Goal: Communication & Community: Answer question/provide support

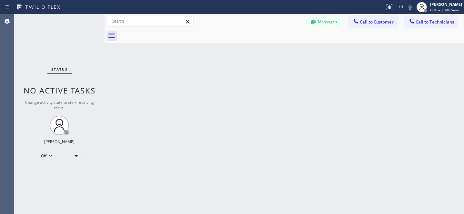
click at [332, 22] on button "Messages" at bounding box center [323, 22] width 35 height 12
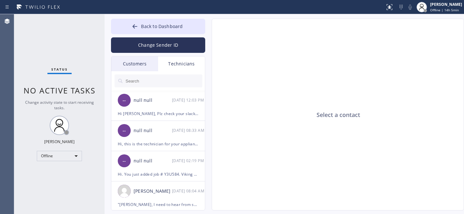
click at [142, 63] on div "Customers" at bounding box center [134, 63] width 47 height 15
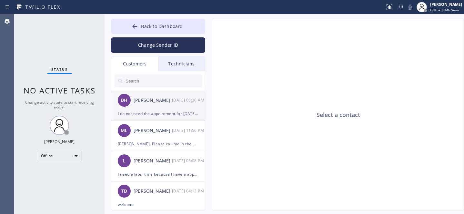
click at [173, 107] on div "DH [PERSON_NAME] [DATE] 06:30 AM" at bounding box center [158, 100] width 94 height 19
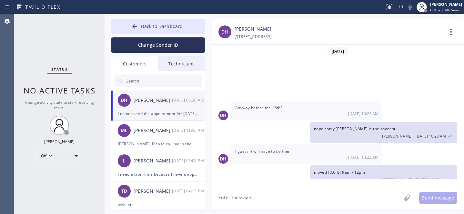
scroll to position [50, 0]
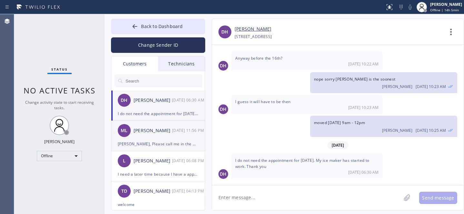
click at [157, 138] on div "ML [PERSON_NAME] [DATE] 11:56 PM" at bounding box center [158, 130] width 94 height 19
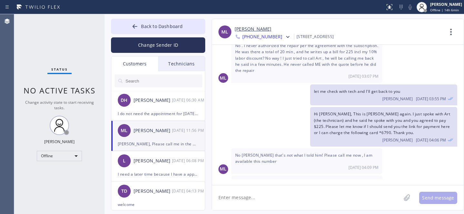
scroll to position [91, 0]
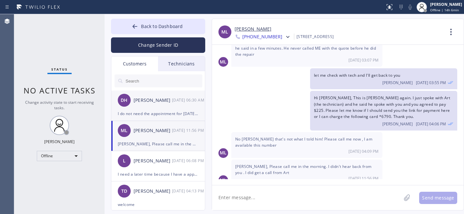
click at [162, 105] on div "DH [PERSON_NAME] [DATE] 06:30 AM" at bounding box center [158, 100] width 94 height 19
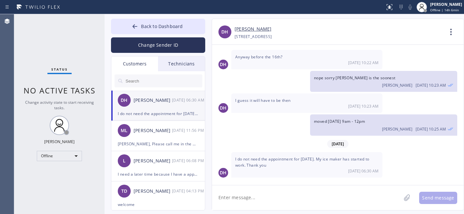
scroll to position [50, 0]
click at [283, 195] on textarea at bounding box center [306, 197] width 189 height 25
click at [283, 194] on textarea at bounding box center [306, 197] width 189 height 25
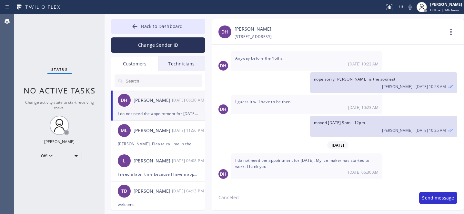
type textarea "Canceled"
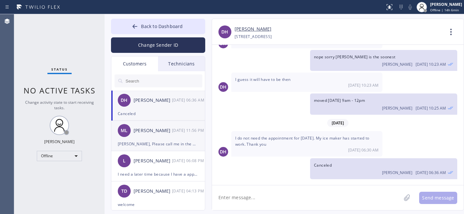
click at [139, 140] on div "[PERSON_NAME], Please call me in the morning. I didn't hear back from you . I d…" at bounding box center [158, 143] width 81 height 7
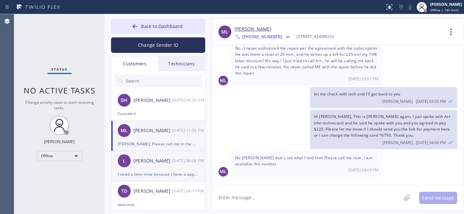
scroll to position [91, 0]
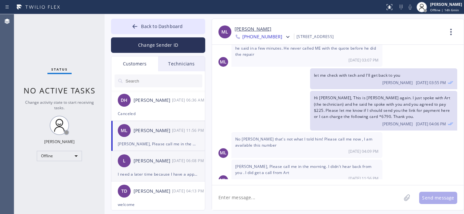
click at [154, 166] on div "L [PERSON_NAME] [DATE] 06:08 PM" at bounding box center [158, 160] width 94 height 19
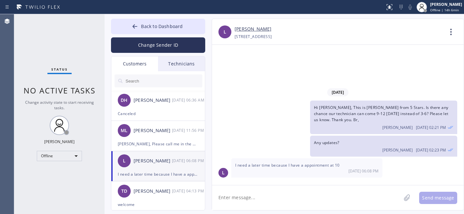
scroll to position [0, 0]
drag, startPoint x: 279, startPoint y: 194, endPoint x: 297, endPoint y: 198, distance: 17.9
click at [280, 194] on textarea at bounding box center [306, 197] width 189 height 25
type textarea "Ok let's keep it as initially scheduled 3-6"
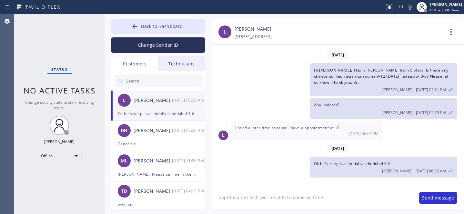
type textarea "hopefully the tech will be able to come on time."
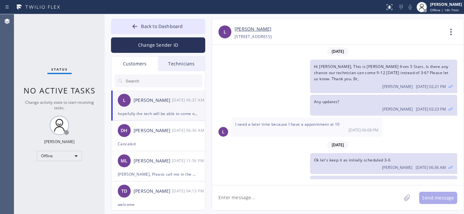
scroll to position [18, 0]
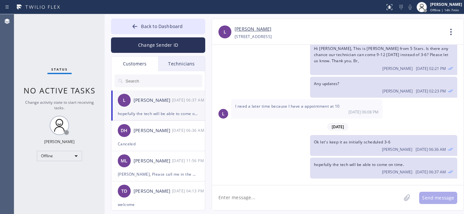
click at [153, 113] on div "hopefully the tech will be able to come on time." at bounding box center [158, 113] width 81 height 7
click at [148, 139] on div "DH [PERSON_NAME] [DATE] 06:36 AM" at bounding box center [158, 130] width 94 height 19
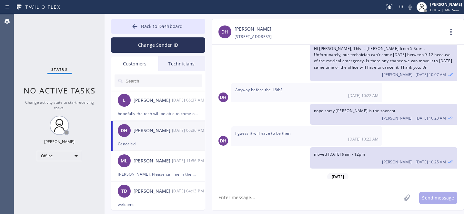
scroll to position [72, 0]
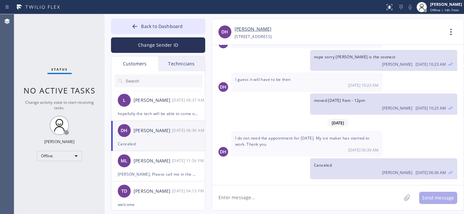
click at [247, 29] on link "[PERSON_NAME]" at bounding box center [252, 28] width 37 height 7
click at [131, 25] on button "Back to Dashboard" at bounding box center [158, 26] width 94 height 15
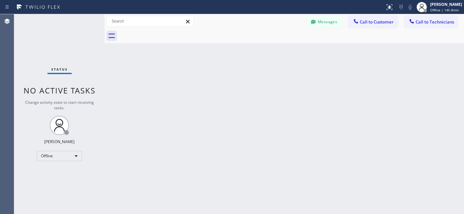
drag, startPoint x: 322, startPoint y: 21, endPoint x: 232, endPoint y: 45, distance: 93.8
click at [322, 21] on button "Messages" at bounding box center [323, 22] width 35 height 12
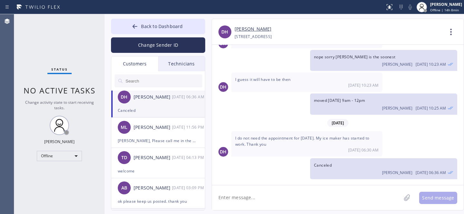
scroll to position [120, 0]
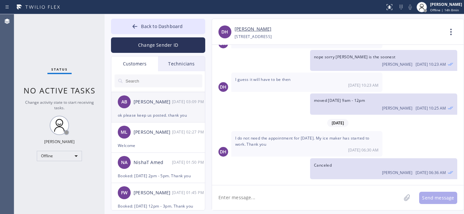
click at [148, 107] on div "AB [PERSON_NAME] [DATE] 03:09 PM" at bounding box center [158, 101] width 94 height 19
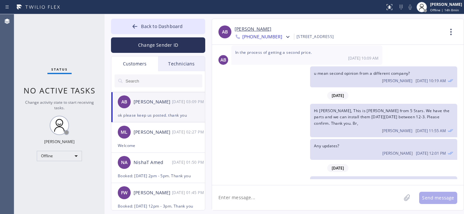
scroll to position [214, 0]
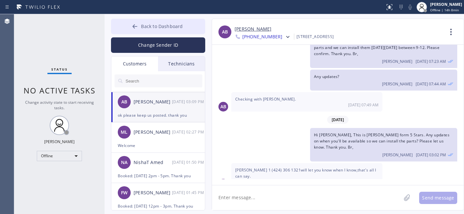
click at [156, 25] on span "Back to Dashboard" at bounding box center [162, 26] width 42 height 6
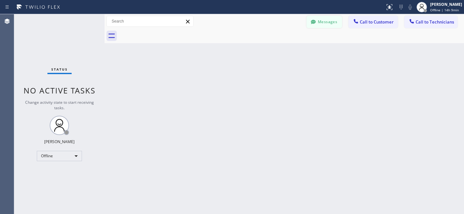
click at [321, 22] on button "Messages" at bounding box center [323, 22] width 35 height 12
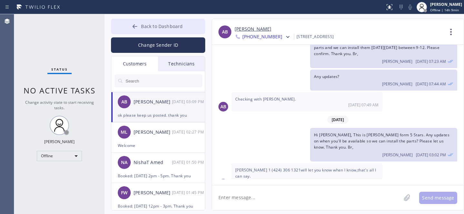
click at [136, 27] on icon at bounding box center [135, 26] width 6 height 6
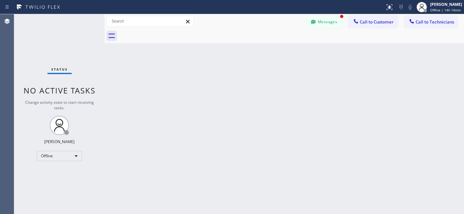
drag, startPoint x: 327, startPoint y: 25, endPoint x: 322, endPoint y: 25, distance: 5.2
click at [326, 24] on button "Messages" at bounding box center [323, 22] width 35 height 12
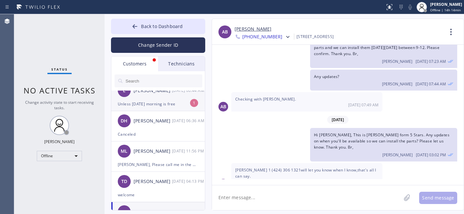
scroll to position [0, 0]
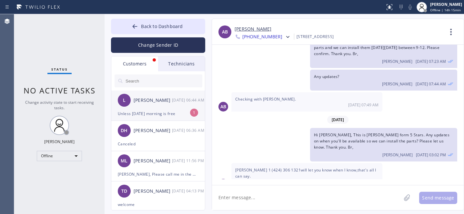
click at [141, 107] on div "L [PERSON_NAME] [DATE] 06:44 AM" at bounding box center [158, 100] width 94 height 19
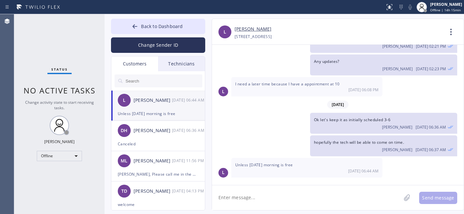
scroll to position [39, 0]
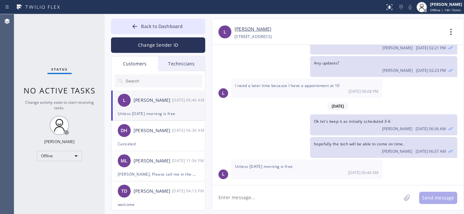
click at [267, 190] on textarea at bounding box center [306, 197] width 189 height 25
type textarea "Ok let's do it [DATE] 9-12 then"
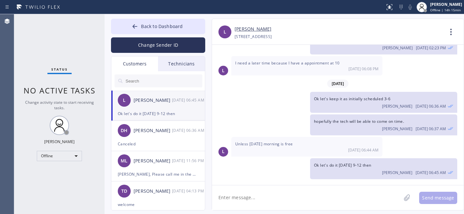
click at [249, 195] on textarea at bounding box center [306, 197] width 189 height 25
paste textarea "[DATE] 9am - 12pm"
type textarea "Rescheduled: [DATE] 9am - 12pm. Thank you"
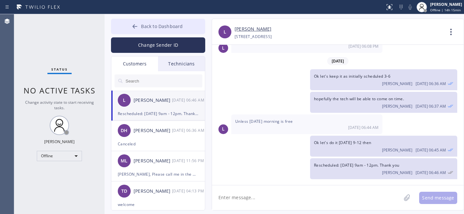
click at [153, 27] on span "Back to Dashboard" at bounding box center [162, 26] width 42 height 6
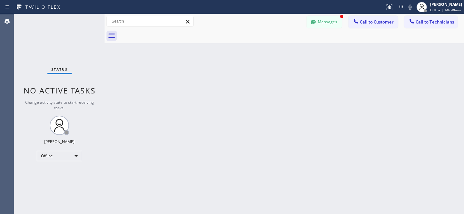
scroll to position [104, 0]
click at [325, 16] on button "Messages" at bounding box center [323, 22] width 35 height 12
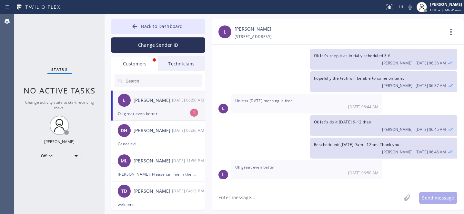
click at [161, 113] on div "Ok great even better" at bounding box center [158, 113] width 81 height 7
click at [279, 196] on textarea at bounding box center [306, 197] width 189 height 25
type textarea ":)"
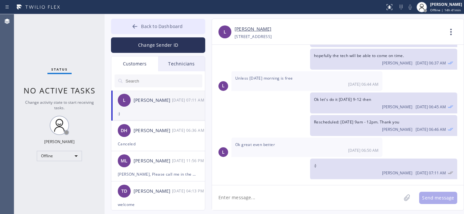
click at [151, 23] on span "Back to Dashboard" at bounding box center [162, 26] width 42 height 6
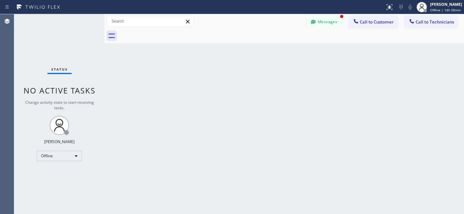
scroll to position [148, 0]
click at [325, 17] on button "Messages" at bounding box center [323, 22] width 35 height 12
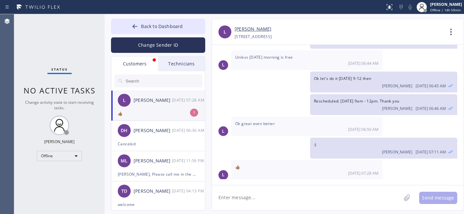
click at [160, 107] on div "L [PERSON_NAME] [DATE] 07:28 AM" at bounding box center [158, 100] width 94 height 19
click at [153, 25] on span "Back to Dashboard" at bounding box center [162, 26] width 42 height 6
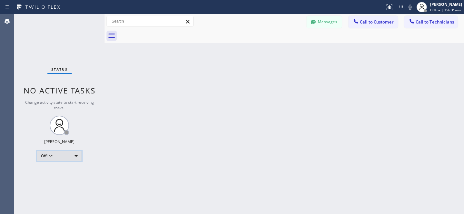
click at [52, 153] on div "Offline" at bounding box center [59, 156] width 45 height 10
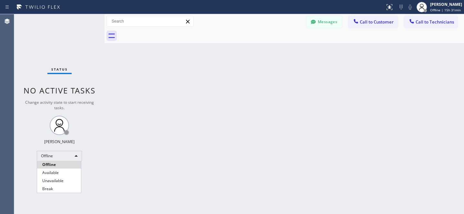
click at [56, 167] on li "Offline" at bounding box center [59, 165] width 44 height 8
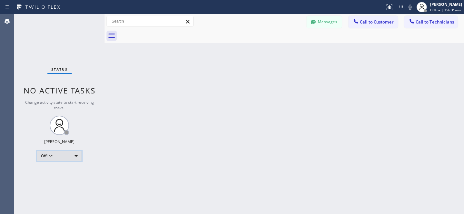
click at [52, 156] on div "Offline" at bounding box center [59, 156] width 45 height 10
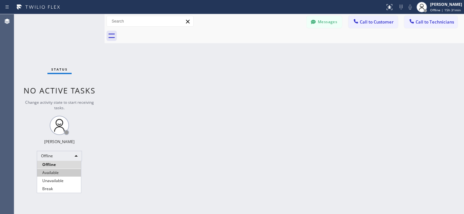
click at [58, 170] on li "Available" at bounding box center [59, 173] width 44 height 8
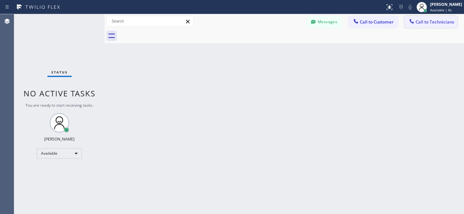
click at [421, 20] on span "Call to Technicians" at bounding box center [434, 22] width 38 height 6
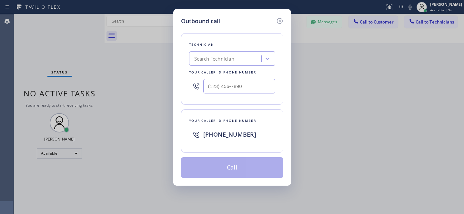
drag, startPoint x: 233, startPoint y: 61, endPoint x: 244, endPoint y: 56, distance: 12.2
click at [233, 61] on div "Search Technician" at bounding box center [214, 58] width 40 height 7
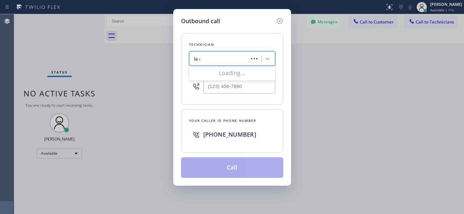
type input "la art"
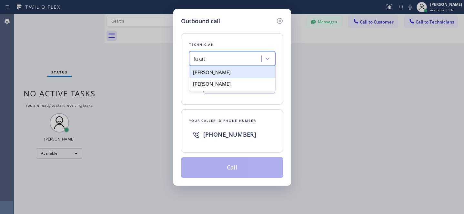
click at [211, 72] on div "[PERSON_NAME]" at bounding box center [232, 72] width 86 height 12
type input "[PHONE_NUMBER]"
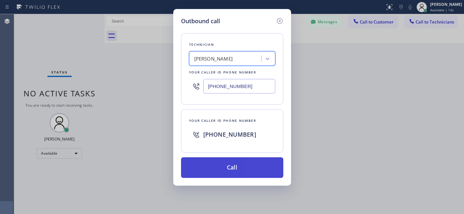
click at [255, 165] on button "Call" at bounding box center [232, 167] width 102 height 21
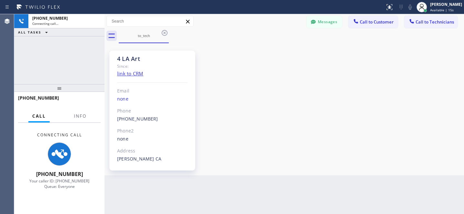
scroll to position [47, 0]
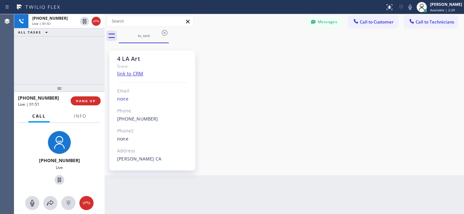
click at [289, 110] on div "4 LA Art Since: link to CRM Email none Phone [PHONE_NUMBER] Outbound call Techn…" at bounding box center [284, 109] width 356 height 129
drag, startPoint x: 83, startPoint y: 101, endPoint x: 91, endPoint y: 99, distance: 7.8
click at [83, 101] on span "HANG UP" at bounding box center [86, 101] width 20 height 5
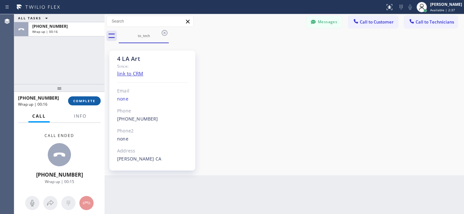
click at [85, 101] on span "COMPLETE" at bounding box center [84, 101] width 22 height 5
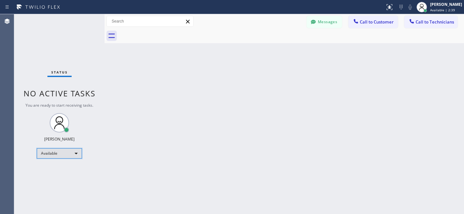
click at [54, 152] on div "Available" at bounding box center [59, 153] width 45 height 10
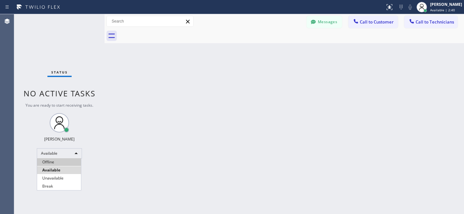
click at [53, 163] on li "Offline" at bounding box center [59, 162] width 44 height 8
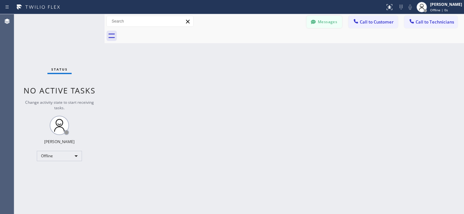
click at [319, 26] on button "Messages" at bounding box center [323, 22] width 35 height 12
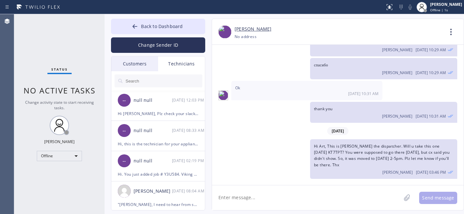
click at [143, 64] on div "Customers" at bounding box center [134, 63] width 47 height 15
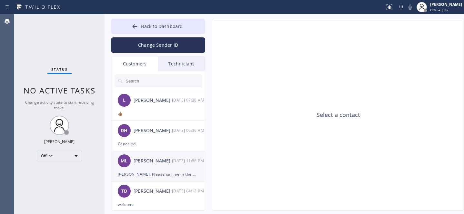
click at [159, 163] on div "[PERSON_NAME]" at bounding box center [153, 160] width 38 height 7
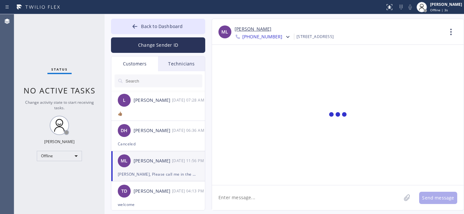
click at [234, 188] on textarea at bounding box center [306, 197] width 189 height 25
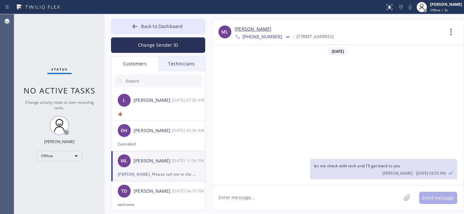
scroll to position [91, 0]
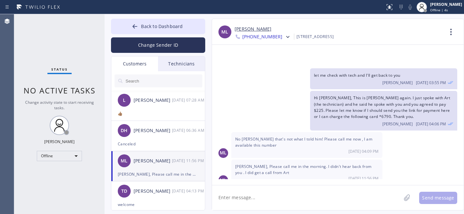
type textarea "h"
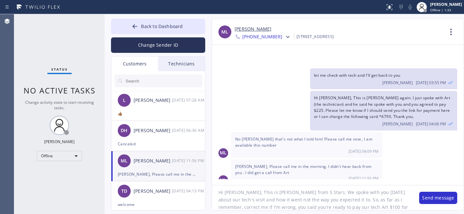
scroll to position [13, 0]
click at [315, 206] on textarea "Hi [PERSON_NAME], This is [PERSON_NAME] from 5 Stars. We spoke with you [DATE] …" at bounding box center [312, 197] width 201 height 25
click at [377, 202] on textarea "Hi [PERSON_NAME], This is [PERSON_NAME] from 5 Stars. We spoke with you [DATE] …" at bounding box center [312, 197] width 201 height 25
drag, startPoint x: 285, startPoint y: 206, endPoint x: 294, endPoint y: 208, distance: 9.6
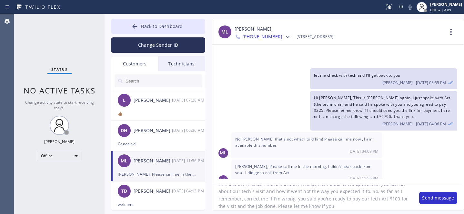
click at [285, 206] on textarea "Hi [PERSON_NAME], This is [PERSON_NAME] from 5 Stars. We spoke with you [DATE] …" at bounding box center [312, 197] width 201 height 25
type textarea "Hi [PERSON_NAME], This is [PERSON_NAME] from 5 Stars. We spoke with you [DATE] …"
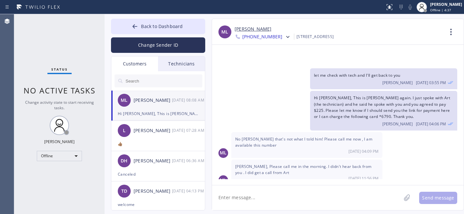
scroll to position [159, 0]
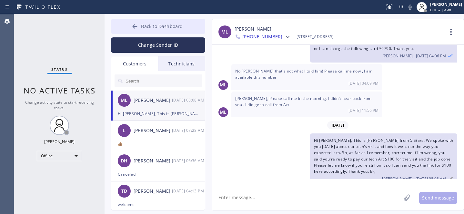
click at [146, 22] on button "Back to Dashboard" at bounding box center [158, 26] width 94 height 15
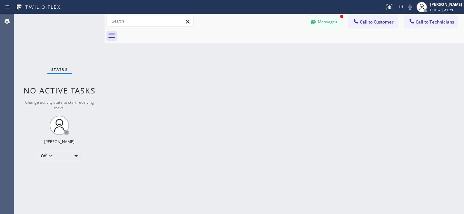
scroll to position [204, 0]
click at [330, 17] on button "Messages" at bounding box center [323, 22] width 35 height 12
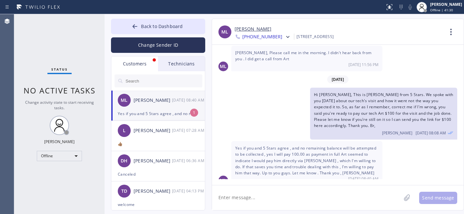
click at [152, 111] on div "Yes if you and 5 Stars agree , and no remaining balance will be attempted to be…" at bounding box center [158, 113] width 81 height 7
click at [263, 195] on textarea at bounding box center [306, 197] width 189 height 25
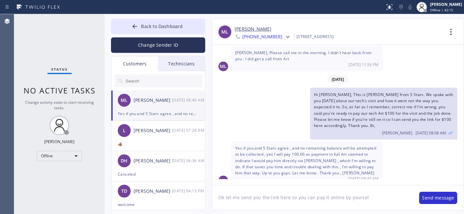
type textarea "Ok let me send you the link here so you can pay it online by yourself"
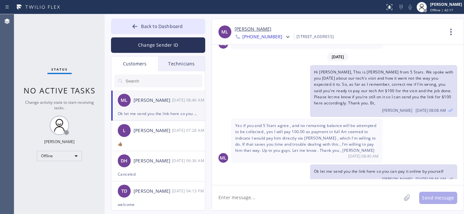
click at [244, 28] on link "[PERSON_NAME]" at bounding box center [252, 28] width 37 height 7
click at [124, 24] on button "Back to Dashboard" at bounding box center [158, 26] width 94 height 15
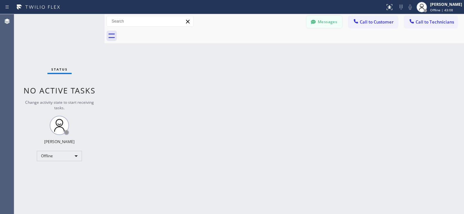
click at [327, 24] on button "Messages" at bounding box center [323, 22] width 35 height 12
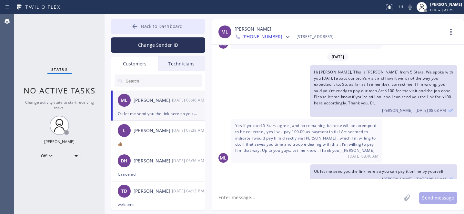
click at [143, 23] on button "Back to Dashboard" at bounding box center [158, 26] width 94 height 15
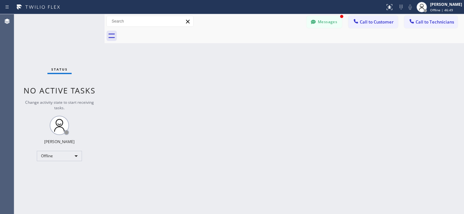
scroll to position [248, 0]
click at [319, 25] on button "Messages" at bounding box center [323, 22] width 35 height 12
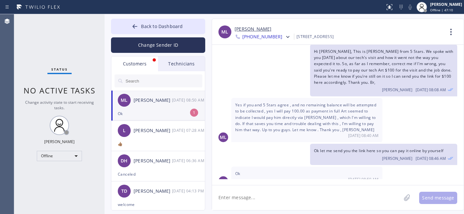
drag, startPoint x: 159, startPoint y: 107, endPoint x: 153, endPoint y: 45, distance: 62.2
click at [159, 107] on div "ML [PERSON_NAME] [DATE] 08:50 AM" at bounding box center [158, 100] width 94 height 19
click at [143, 24] on span "Back to Dashboard" at bounding box center [162, 26] width 42 height 6
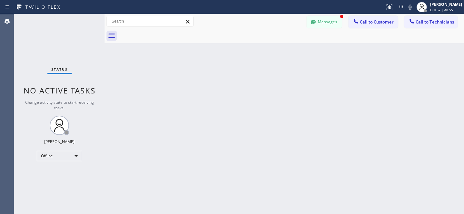
scroll to position [269, 0]
click at [323, 27] on button "Messages" at bounding box center [323, 22] width 35 height 12
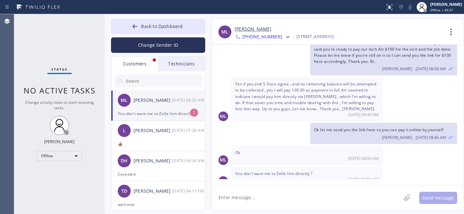
click at [157, 109] on div "ML [PERSON_NAME] [DATE] 08:52 AM" at bounding box center [158, 100] width 94 height 19
click at [275, 193] on textarea at bounding box center [306, 197] width 189 height 25
type textarea "o"
type textarea "y"
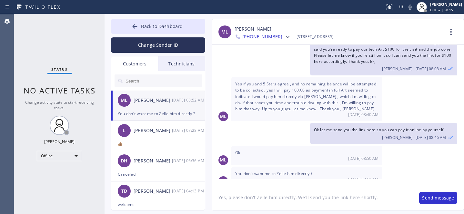
type textarea "Yes, please don't Zelle him directly. We'll send you the link here shortly."
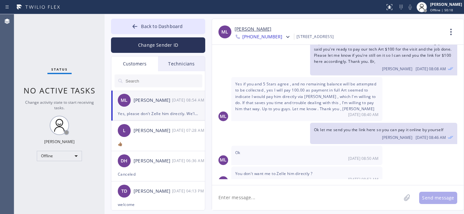
scroll to position [291, 0]
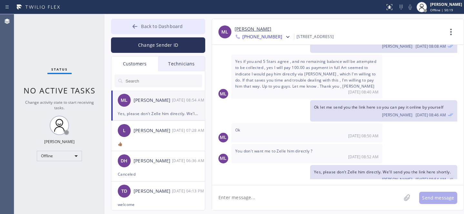
click at [149, 26] on span "Back to Dashboard" at bounding box center [162, 26] width 42 height 6
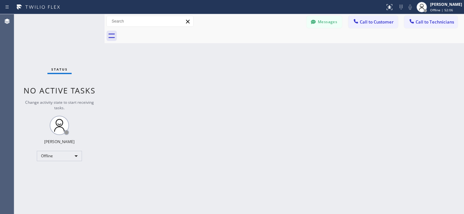
click at [330, 13] on div "Status report No issues detected If you experience an issue, please download th…" at bounding box center [232, 7] width 464 height 14
drag, startPoint x: 323, startPoint y: 20, endPoint x: 148, endPoint y: 109, distance: 196.0
click at [323, 20] on button "Messages" at bounding box center [323, 22] width 35 height 12
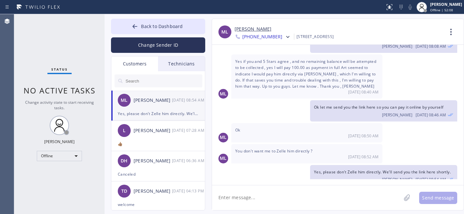
click at [148, 105] on div "ML [PERSON_NAME] [DATE] 08:54 AM" at bounding box center [158, 100] width 94 height 19
click at [241, 198] on textarea at bounding box center [306, 197] width 189 height 25
type textarea "Ples"
paste textarea "[URL][DOMAIN_NAME]"
type textarea "[URL][DOMAIN_NAME]"
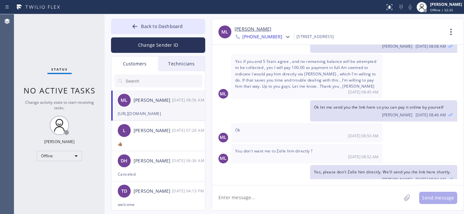
scroll to position [313, 0]
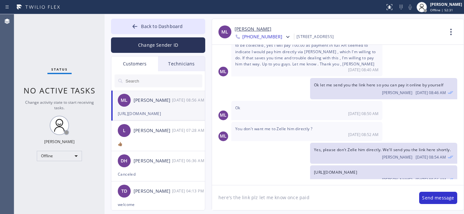
type textarea "here's the link plz let me know once paid."
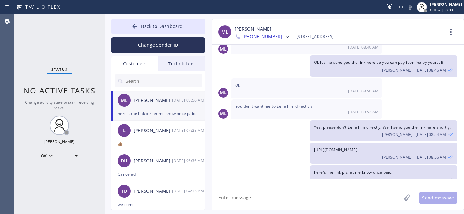
click at [128, 16] on div "Back to Dashboard Change Sender ID Customers Technicians ML [PERSON_NAME] [DATE…" at bounding box center [283, 114] width 359 height 200
click at [131, 22] on button "Back to Dashboard" at bounding box center [158, 26] width 94 height 15
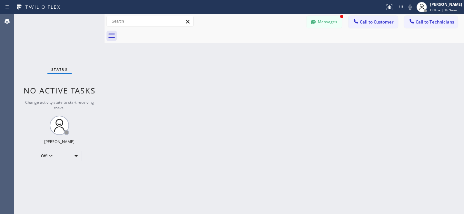
scroll to position [357, 0]
click at [324, 25] on button "Messages" at bounding box center [323, 22] width 35 height 12
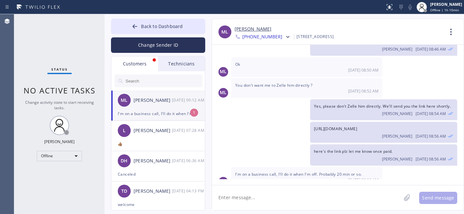
click at [154, 114] on div "I'm on a business call, I'll do it when I'm off. Probably 20 min or so." at bounding box center [158, 113] width 81 height 7
click at [303, 196] on textarea at bounding box center [306, 197] width 189 height 25
type textarea "ok thank you just let us know once done."
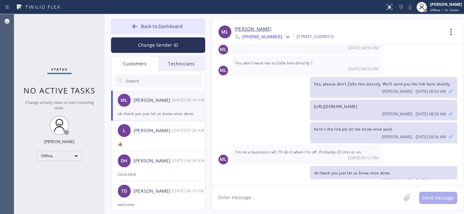
drag, startPoint x: 153, startPoint y: 28, endPoint x: 246, endPoint y: 116, distance: 128.0
click at [153, 28] on span "Back to Dashboard" at bounding box center [162, 26] width 42 height 6
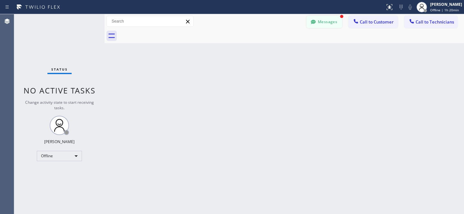
click at [329, 22] on button "Messages" at bounding box center [323, 22] width 35 height 12
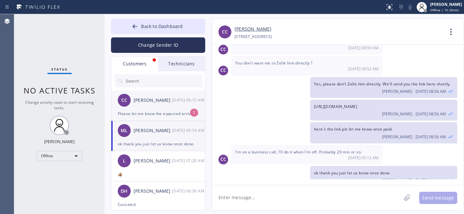
click at [151, 109] on div "CC [PERSON_NAME] [DATE] 09:15 AM" at bounding box center [158, 100] width 94 height 19
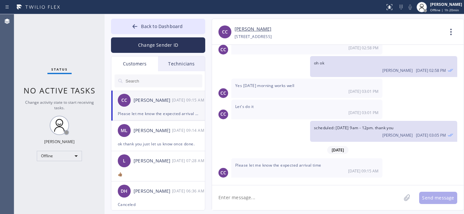
scroll to position [229, 0]
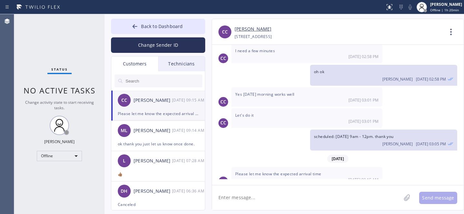
click at [250, 29] on link "[PERSON_NAME]" at bounding box center [252, 28] width 37 height 7
click at [299, 194] on textarea at bounding box center [306, 197] width 189 height 25
click at [243, 199] on textarea at bounding box center [306, 197] width 189 height 25
type textarea "Just a moment plz"
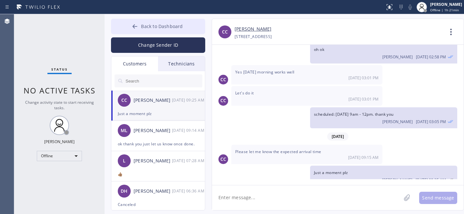
click at [153, 32] on button "Back to Dashboard" at bounding box center [158, 26] width 94 height 15
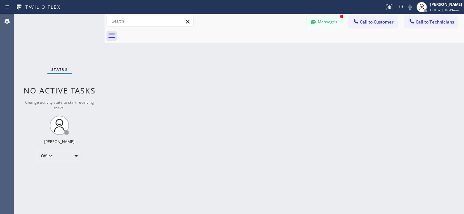
scroll to position [272, 0]
click at [331, 19] on button "Messages" at bounding box center [323, 22] width 35 height 12
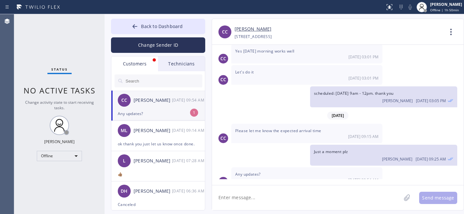
drag, startPoint x: 155, startPoint y: 105, endPoint x: 189, endPoint y: 110, distance: 34.2
click at [155, 105] on div "CC [PERSON_NAME] [DATE] 09:54 AM" at bounding box center [158, 100] width 94 height 19
click at [281, 204] on textarea at bounding box center [306, 197] width 189 height 25
type textarea "still waiting"
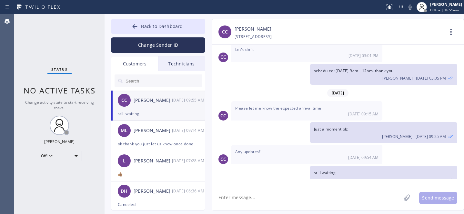
click at [242, 26] on link "[PERSON_NAME]" at bounding box center [252, 28] width 37 height 7
drag, startPoint x: 242, startPoint y: 199, endPoint x: 250, endPoint y: 193, distance: 9.7
click at [243, 199] on textarea at bounding box center [306, 197] width 189 height 25
click at [373, 200] on textarea "the appt is 9-12 so we still have time within this timeframe he will" at bounding box center [312, 197] width 201 height 25
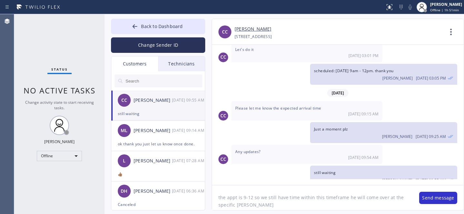
type textarea "the appt is 9-12 so we still have time within this timeframe he will come over …"
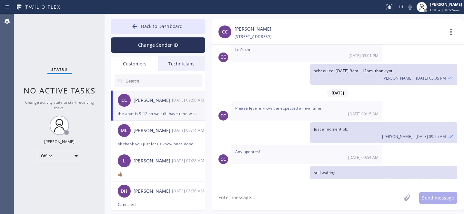
scroll to position [324, 0]
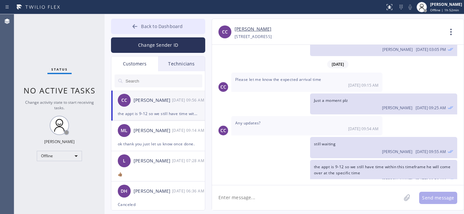
click at [138, 24] on icon at bounding box center [135, 26] width 6 height 6
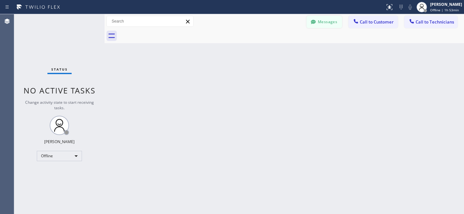
click at [322, 21] on button "Messages" at bounding box center [323, 22] width 35 height 12
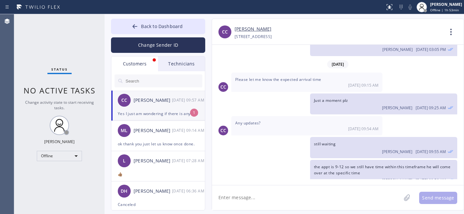
scroll to position [357, 0]
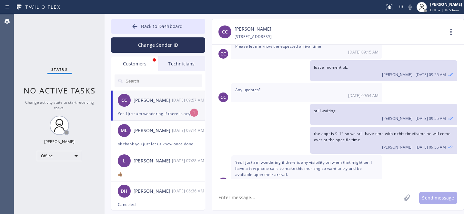
click at [155, 112] on div "Yes I just am wondering if there is any visibility on when that might be. I hav…" at bounding box center [158, 113] width 81 height 7
click at [283, 198] on textarea at bounding box center [306, 197] width 189 height 25
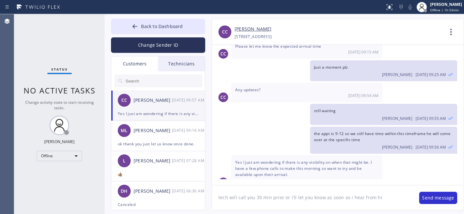
type textarea "tech will call you 30 min prior or i'll let you know as soon as i hear from him"
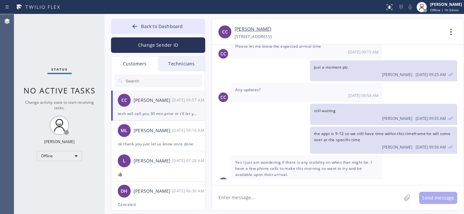
scroll to position [386, 0]
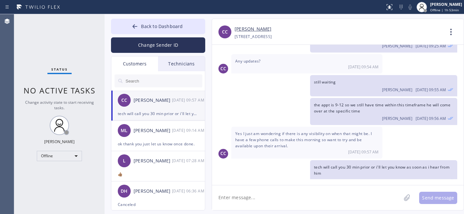
click at [142, 32] on button "Back to Dashboard" at bounding box center [158, 26] width 94 height 15
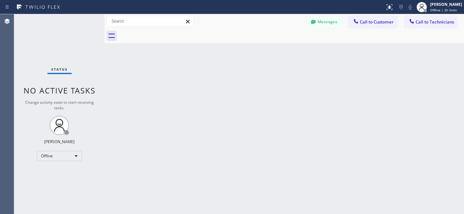
drag, startPoint x: 331, startPoint y: 18, endPoint x: 148, endPoint y: 75, distance: 191.5
click at [331, 18] on button "Messages" at bounding box center [323, 22] width 35 height 12
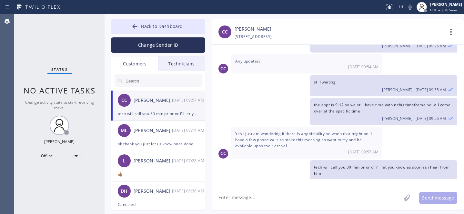
click at [142, 78] on input "text" at bounding box center [163, 80] width 77 height 13
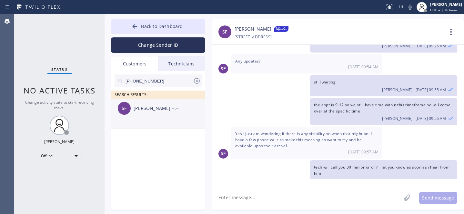
click at [140, 113] on div "SF [PERSON_NAME] --:--" at bounding box center [158, 108] width 94 height 19
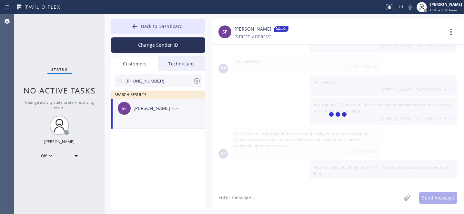
scroll to position [0, 0]
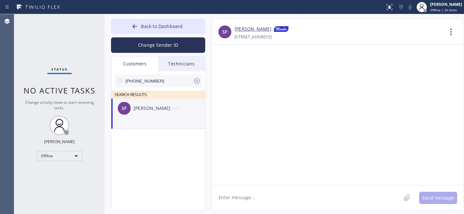
click at [282, 189] on textarea at bounding box center [306, 197] width 189 height 25
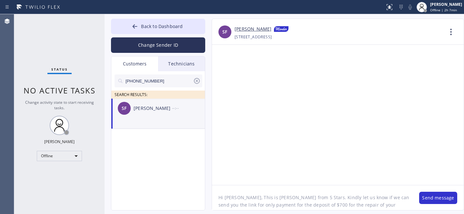
paste textarea "Sub Zero"
click at [218, 205] on textarea "Hi [PERSON_NAME], This is [PERSON_NAME] from 5 Stars. Kindly let us know if we …" at bounding box center [312, 197] width 201 height 25
click at [225, 205] on textarea "Hi [PERSON_NAME], This is [PERSON_NAME] from 5 Stars. Kindly let us know if we …" at bounding box center [312, 197] width 201 height 25
click at [223, 203] on textarea "Hi [PERSON_NAME], This is [PERSON_NAME] from 5 Stars. Kindly let us know if we …" at bounding box center [312, 197] width 201 height 25
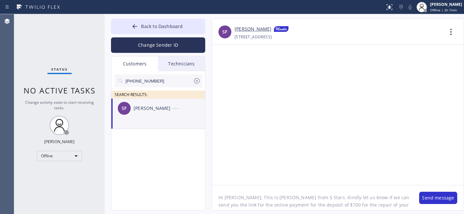
drag, startPoint x: 393, startPoint y: 206, endPoint x: 399, endPoint y: 207, distance: 5.9
click at [393, 206] on textarea "Hi [PERSON_NAME], This is [PERSON_NAME] from 5 Stars. Kindly let us know if we …" at bounding box center [312, 197] width 201 height 25
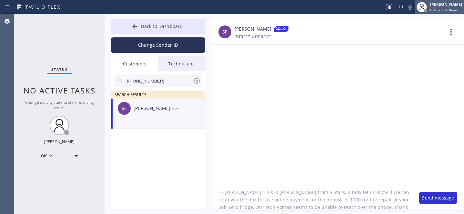
type textarea "Hi [PERSON_NAME], This is [PERSON_NAME] from 5 Stars. Kindly let us know if we …"
click at [390, 207] on textarea "Hi [PERSON_NAME], This is [PERSON_NAME] from 5 Stars. Kindly let us know if we …" at bounding box center [312, 197] width 201 height 25
click at [435, 198] on button "Send message" at bounding box center [438, 198] width 38 height 12
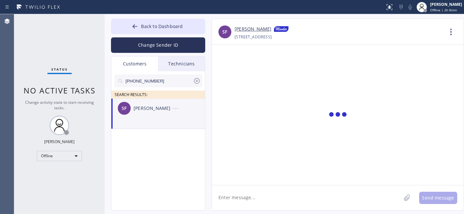
scroll to position [0, 0]
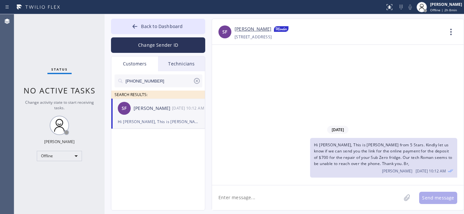
click at [198, 80] on icon at bounding box center [197, 81] width 8 height 8
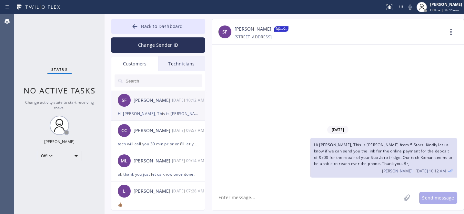
click at [160, 114] on div "Hi [PERSON_NAME], This is [PERSON_NAME] from 5 Stars. Kindly let us know if we …" at bounding box center [158, 113] width 81 height 7
click at [151, 24] on span "Back to Dashboard" at bounding box center [162, 26] width 42 height 6
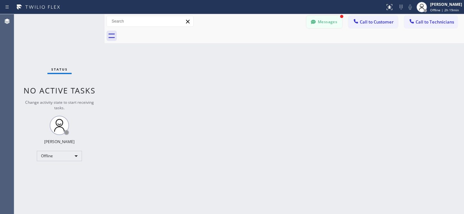
click at [327, 25] on button "Messages" at bounding box center [323, 22] width 35 height 12
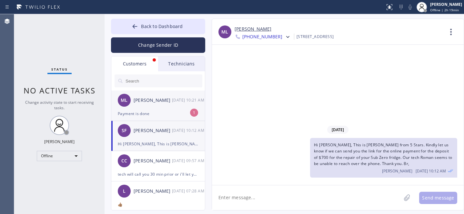
click at [155, 106] on div "ML [PERSON_NAME] [DATE] 10:21 AM" at bounding box center [158, 100] width 94 height 19
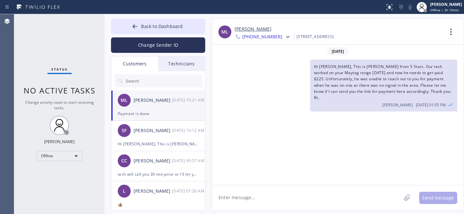
scroll to position [400, 0]
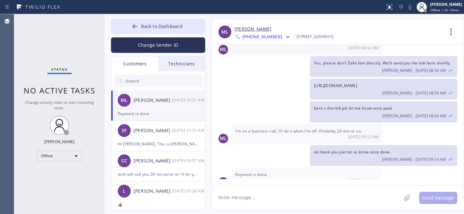
click at [272, 197] on textarea at bounding box center [306, 197] width 189 height 25
type textarea "thank you"
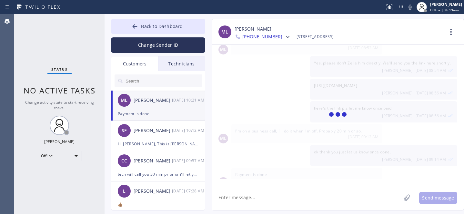
click at [161, 27] on span "Back to Dashboard" at bounding box center [162, 26] width 42 height 6
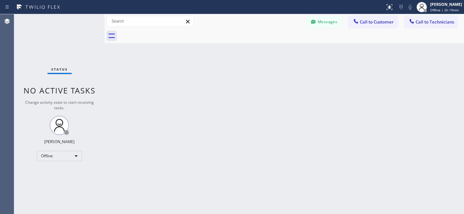
scroll to position [423, 0]
click at [322, 24] on button "Messages" at bounding box center [323, 22] width 35 height 12
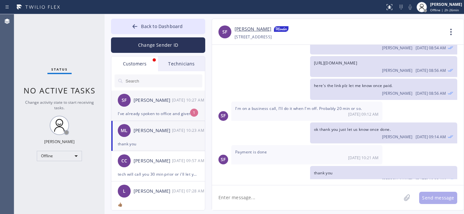
click at [146, 106] on div "SF [PERSON_NAME] [DATE] 10:27 AM" at bounding box center [158, 100] width 94 height 19
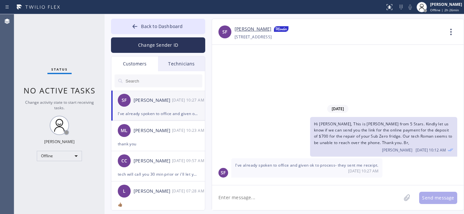
scroll to position [0, 0]
click at [248, 28] on link "[PERSON_NAME]" at bounding box center [252, 29] width 37 height 8
click at [311, 208] on textarea at bounding box center [306, 197] width 189 height 25
click at [301, 201] on textarea at bounding box center [306, 197] width 189 height 25
paste textarea "6815"
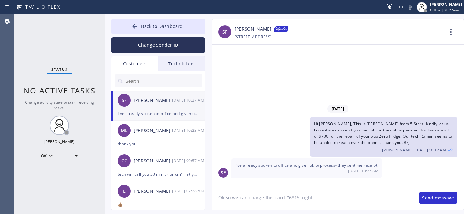
type textarea "Ok so we can charge this card *6815, right?"
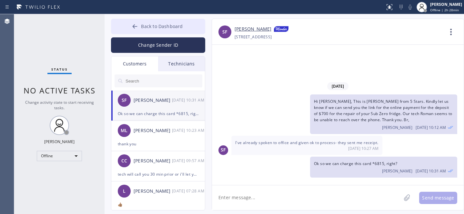
click at [143, 22] on button "Back to Dashboard" at bounding box center [158, 26] width 94 height 15
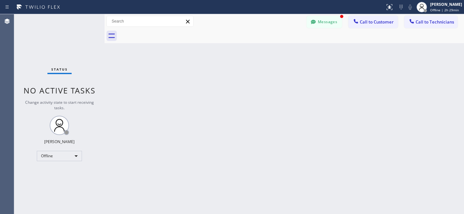
scroll to position [56, 0]
click at [322, 20] on button "Messages" at bounding box center [323, 22] width 35 height 12
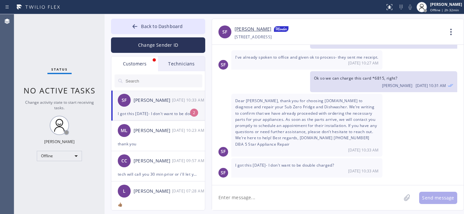
click at [154, 103] on div "[PERSON_NAME]" at bounding box center [153, 100] width 38 height 7
click at [289, 199] on textarea at bounding box center [306, 197] width 189 height 25
click at [250, 204] on textarea at bounding box center [306, 197] width 189 height 25
type textarea "no we havent charged it yet"
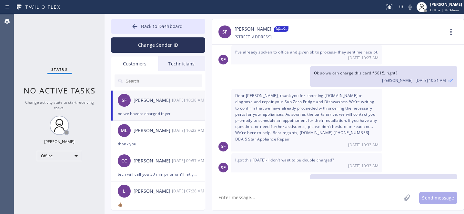
scroll to position [78, 0]
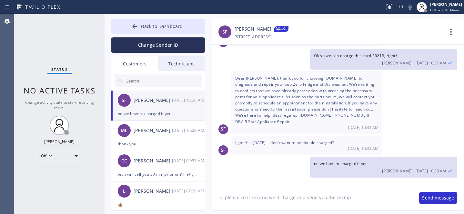
type textarea "so please confirm and we'll charge and send you the receipt"
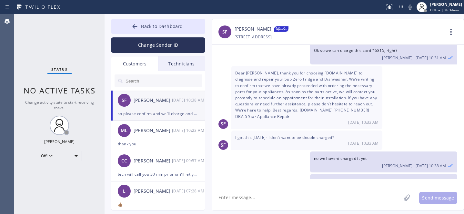
scroll to position [101, 0]
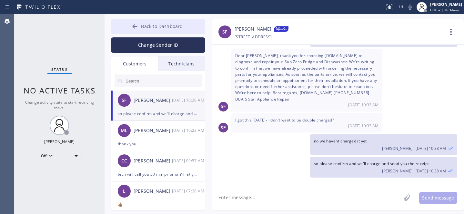
click at [148, 25] on span "Back to Dashboard" at bounding box center [162, 26] width 42 height 6
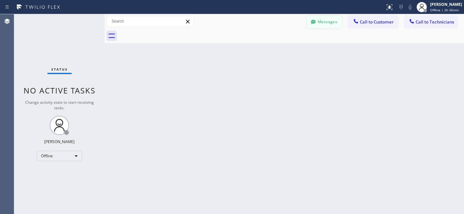
click at [322, 23] on button "Messages" at bounding box center [323, 22] width 35 height 12
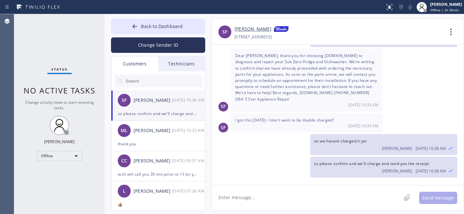
click at [156, 109] on div "SF [PERSON_NAME] [DATE] 10:38 AM" at bounding box center [158, 100] width 94 height 19
click at [141, 26] on button "Back to Dashboard" at bounding box center [158, 26] width 94 height 15
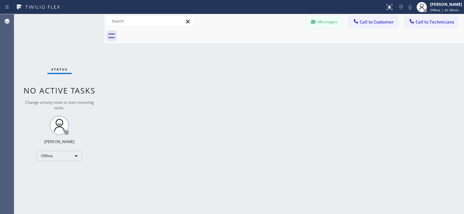
click at [325, 22] on button "Messages" at bounding box center [323, 22] width 35 height 12
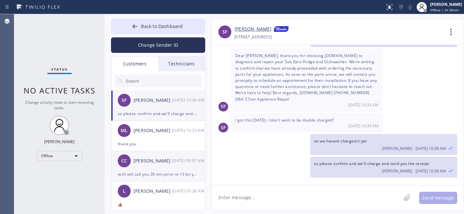
click at [159, 168] on div "CC [PERSON_NAME] [DATE] 09:57 AM" at bounding box center [158, 160] width 94 height 19
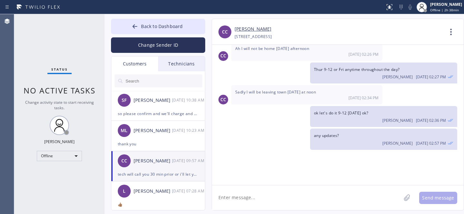
scroll to position [386, 0]
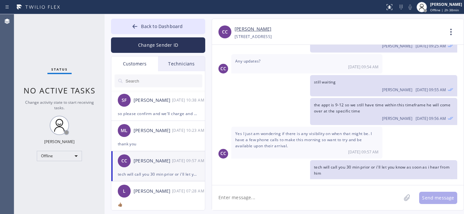
click at [264, 199] on textarea at bounding box center [306, 197] width 189 height 25
type textarea "eta 2-3 as he's running late"
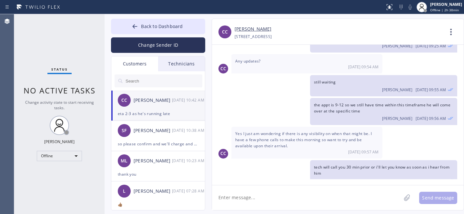
scroll to position [408, 0]
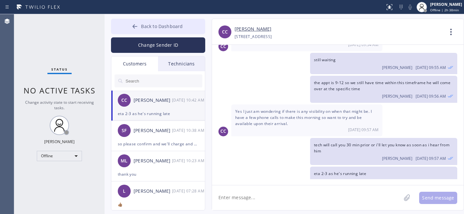
click at [142, 23] on span "Back to Dashboard" at bounding box center [162, 26] width 42 height 6
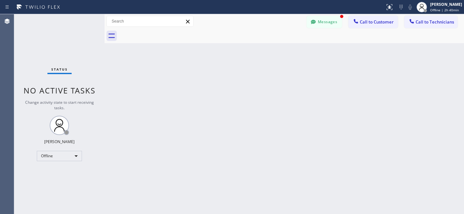
scroll to position [483, 0]
click at [314, 25] on icon at bounding box center [313, 22] width 6 height 6
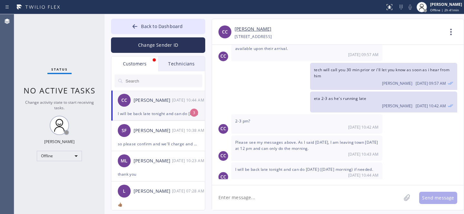
click at [153, 111] on div "I will be back late tonight and can do [DATE] ([DATE] morning) if needed." at bounding box center [158, 113] width 81 height 7
click at [300, 203] on textarea at bounding box center [306, 197] width 189 height 25
click at [156, 24] on span "Back to Dashboard" at bounding box center [162, 26] width 42 height 6
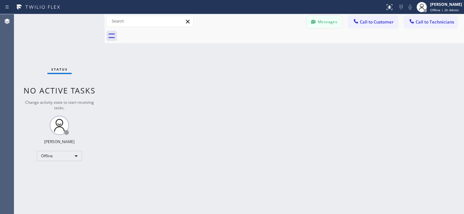
click at [332, 23] on button "Messages" at bounding box center [323, 22] width 35 height 12
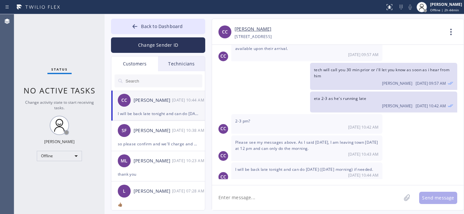
click at [164, 104] on div "CC [PERSON_NAME] [DATE] 10:44 AM" at bounding box center [158, 100] width 94 height 19
drag, startPoint x: 161, startPoint y: 140, endPoint x: 188, endPoint y: 123, distance: 32.6
click at [161, 140] on div "so please confirm and we'll charge and send you the receipt" at bounding box center [158, 143] width 81 height 7
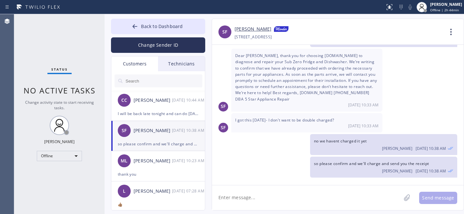
scroll to position [101, 0]
click at [244, 30] on link "[PERSON_NAME]" at bounding box center [252, 29] width 37 height 8
drag, startPoint x: 127, startPoint y: 32, endPoint x: 138, endPoint y: 0, distance: 33.2
click at [128, 31] on button "Back to Dashboard" at bounding box center [158, 26] width 94 height 15
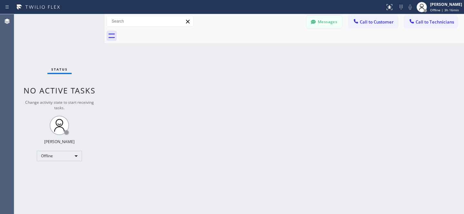
click at [317, 24] on button "Messages" at bounding box center [323, 22] width 35 height 12
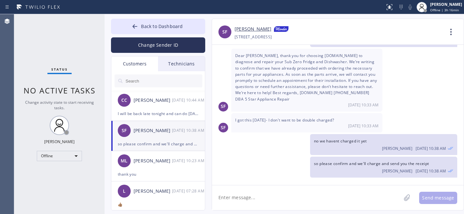
click at [149, 81] on input "text" at bounding box center [163, 80] width 77 height 13
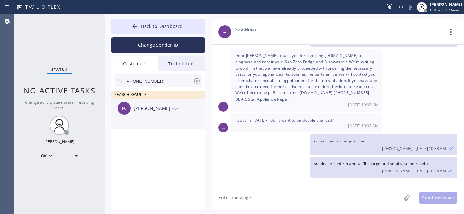
click at [146, 117] on div "FC [PERSON_NAME] --:--" at bounding box center [158, 108] width 94 height 19
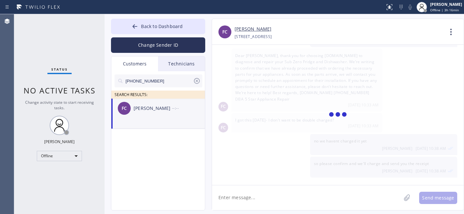
scroll to position [0, 0]
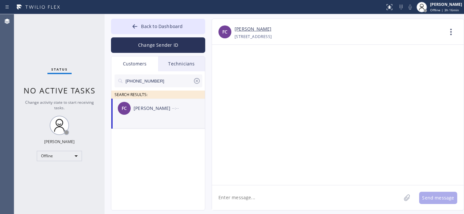
drag, startPoint x: 254, startPoint y: 191, endPoint x: 258, endPoint y: 191, distance: 4.5
click at [254, 191] on textarea at bounding box center [306, 197] width 189 height 25
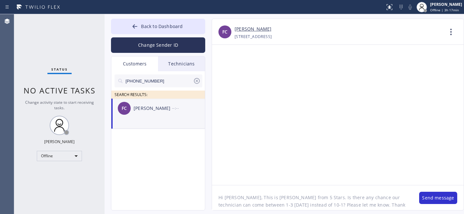
type textarea "Hi [PERSON_NAME], This is [PERSON_NAME] from 5 Stars. Is there any chance our t…"
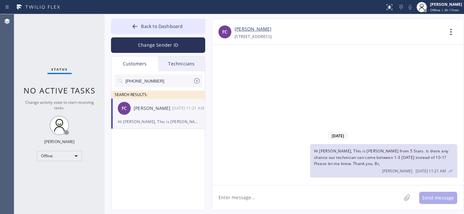
click at [196, 82] on icon at bounding box center [197, 81] width 8 height 8
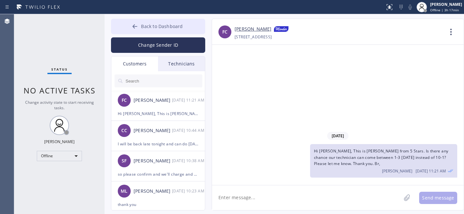
click at [151, 25] on span "Back to Dashboard" at bounding box center [162, 26] width 42 height 6
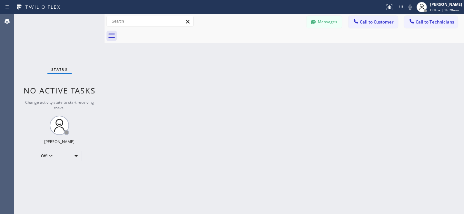
click at [329, 25] on button "Messages" at bounding box center [323, 22] width 35 height 12
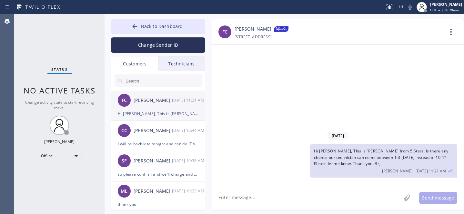
click at [159, 98] on div "[PERSON_NAME]" at bounding box center [153, 100] width 38 height 7
click at [306, 195] on textarea at bounding box center [306, 197] width 189 height 25
type textarea "Any updates?"
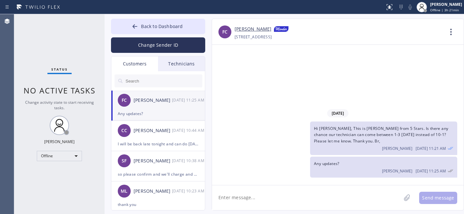
drag, startPoint x: 144, startPoint y: 27, endPoint x: 164, endPoint y: 35, distance: 21.9
click at [144, 27] on span "Back to Dashboard" at bounding box center [162, 26] width 42 height 6
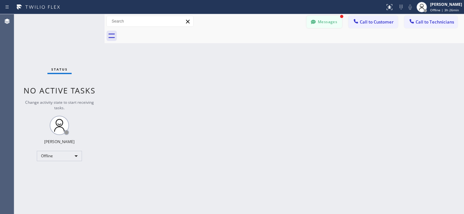
click at [329, 26] on button "Messages" at bounding box center [323, 22] width 35 height 12
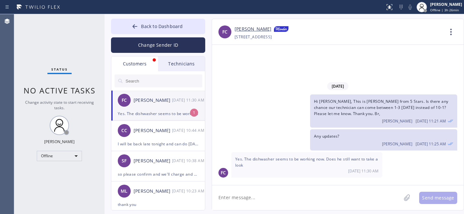
click at [159, 112] on div "Yes. The dishwasher seems to be working now. Does he still want to take a look" at bounding box center [158, 113] width 81 height 7
click at [281, 199] on textarea at bounding box center [306, 197] width 189 height 25
type textarea "well if everything works fine we can cancel the job"
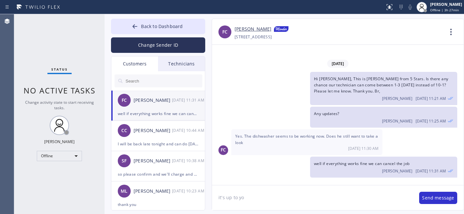
type textarea "it's up to you"
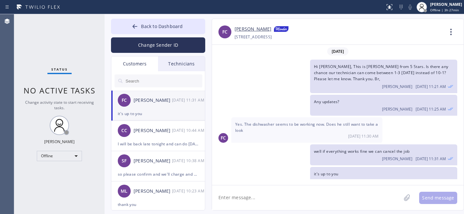
scroll to position [9, 0]
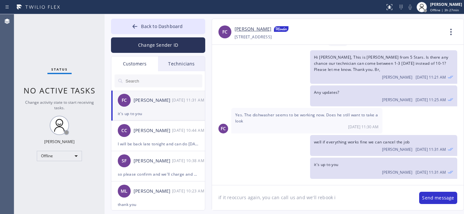
type textarea "if it reoccurs again, you can call us and we'll rebook it"
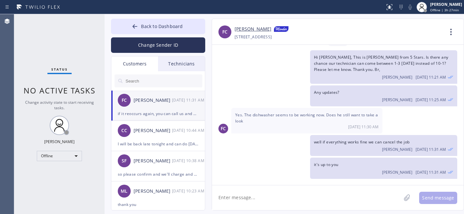
scroll to position [32, 0]
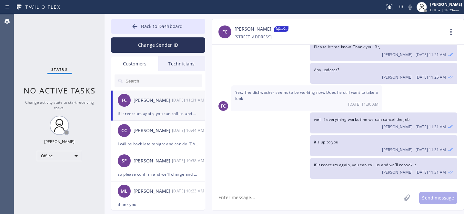
click at [172, 111] on div "if it reoccurs again, you can call us and we'll rebook it" at bounding box center [158, 113] width 81 height 7
click at [272, 198] on textarea at bounding box center [306, 197] width 189 height 25
type textarea "so should i cancel it or not?"
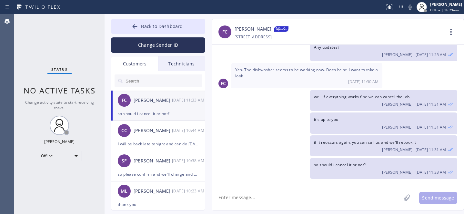
click at [124, 18] on div "Back to Dashboard Change Sender ID Customers Technicians FC [PERSON_NAME] [DATE…" at bounding box center [283, 114] width 359 height 200
click at [149, 24] on span "Back to Dashboard" at bounding box center [162, 26] width 42 height 6
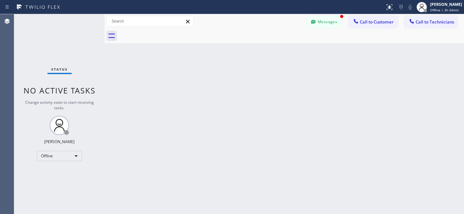
scroll to position [75, 0]
click at [319, 22] on button "Messages" at bounding box center [323, 22] width 35 height 12
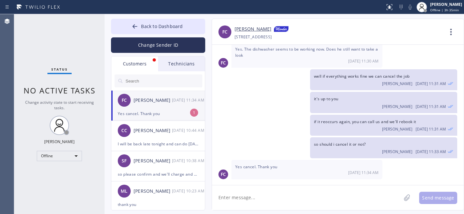
click at [159, 112] on div "Yes cancel. Thank you" at bounding box center [158, 113] width 81 height 7
click at [269, 196] on textarea at bounding box center [306, 197] width 189 height 25
type textarea "ok caceled"
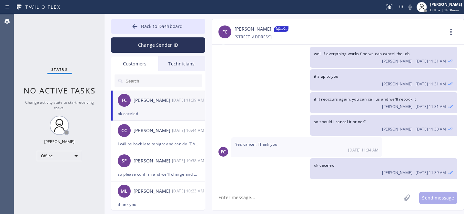
click at [247, 33] on link "[PERSON_NAME]" at bounding box center [252, 29] width 37 height 8
click at [142, 25] on span "Back to Dashboard" at bounding box center [162, 26] width 42 height 6
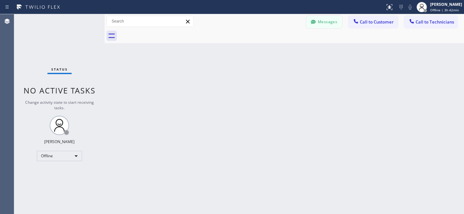
click at [318, 21] on button "Messages" at bounding box center [323, 22] width 35 height 12
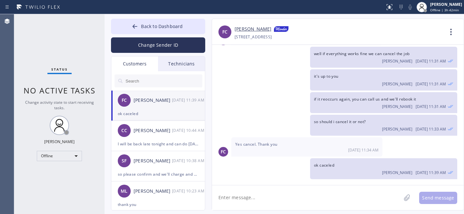
click at [151, 74] on input "text" at bounding box center [163, 80] width 77 height 13
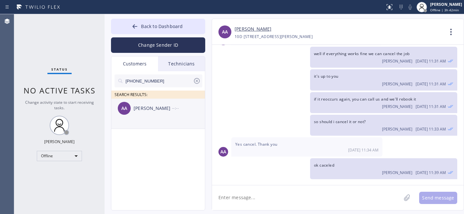
click at [144, 115] on div "AA [PERSON_NAME] --:--" at bounding box center [158, 108] width 94 height 19
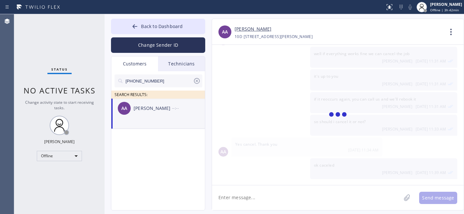
scroll to position [0, 0]
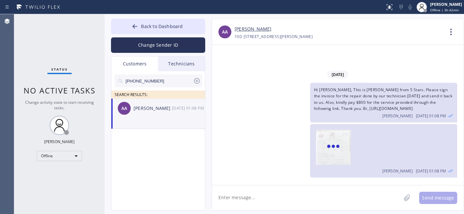
click at [272, 195] on textarea at bounding box center [306, 197] width 189 height 25
click at [270, 194] on textarea at bounding box center [306, 197] width 189 height 25
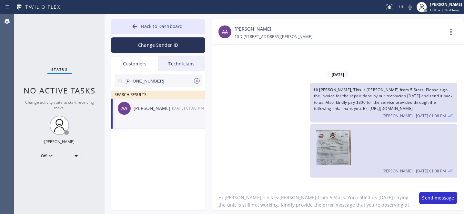
scroll to position [5, 0]
type textarea "Hi [PERSON_NAME], This is [PERSON_NAME] from 5 Stars. You called us [DATE] sayi…"
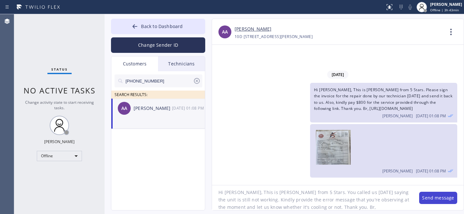
click at [437, 200] on button "Send message" at bounding box center [438, 198] width 38 height 12
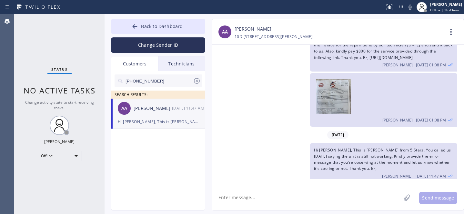
scroll to position [38, 0]
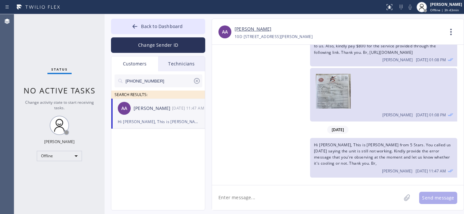
click at [198, 82] on icon at bounding box center [197, 81] width 8 height 8
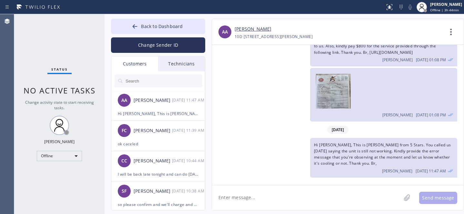
drag, startPoint x: 137, startPoint y: 28, endPoint x: 149, endPoint y: 0, distance: 30.3
click at [137, 27] on icon at bounding box center [135, 26] width 6 height 6
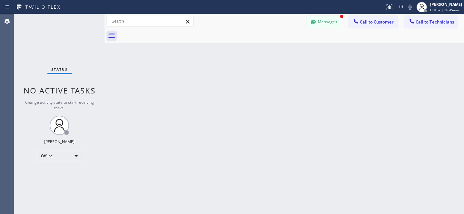
scroll to position [136, 0]
click at [322, 25] on button "Messages" at bounding box center [323, 22] width 35 height 12
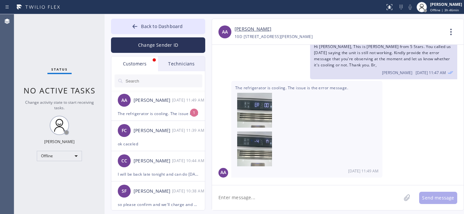
click at [149, 110] on div "AA [PERSON_NAME] [DATE] 11:49 AM" at bounding box center [158, 100] width 94 height 19
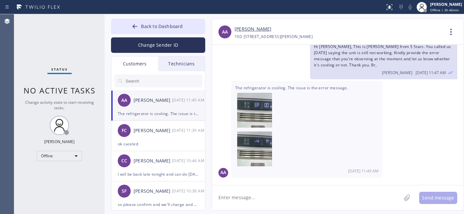
click at [324, 200] on textarea at bounding box center [306, 197] width 189 height 25
type textarea "Thank you"
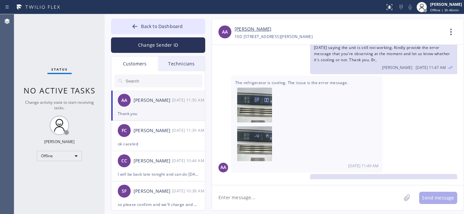
scroll to position [159, 0]
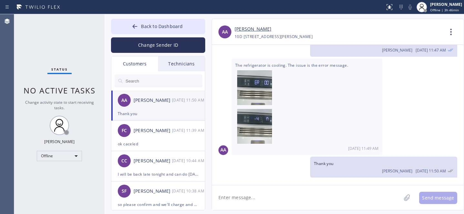
click at [328, 188] on textarea at bounding box center [306, 197] width 189 height 25
click at [149, 29] on button "Back to Dashboard" at bounding box center [158, 26] width 94 height 15
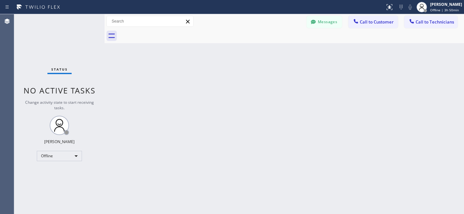
drag, startPoint x: 321, startPoint y: 23, endPoint x: 239, endPoint y: 151, distance: 151.5
click at [321, 23] on button "Messages" at bounding box center [323, 22] width 35 height 12
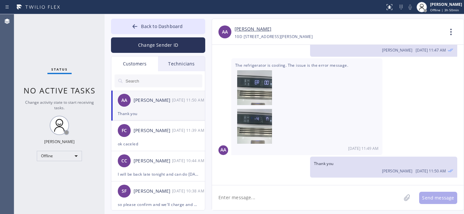
drag, startPoint x: 272, startPoint y: 193, endPoint x: 278, endPoint y: 194, distance: 5.6
click at [272, 193] on textarea at bounding box center [306, 197] width 189 height 25
paste textarea "[DATE]"
type textarea "our tech can come [DATE][DATE] 9-12 please confirm"
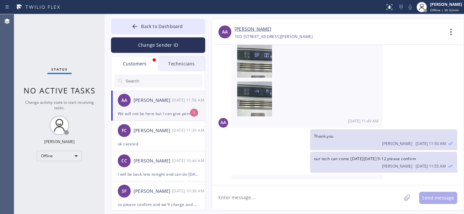
scroll to position [208, 0]
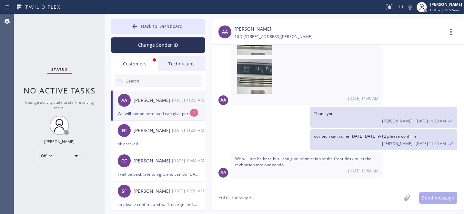
click at [155, 113] on div "We will not be here but I can give permission at the front desk to let the tech…" at bounding box center [158, 113] width 81 height 7
click at [253, 27] on link "[PERSON_NAME]" at bounding box center [252, 28] width 37 height 7
click at [264, 195] on textarea at bounding box center [306, 197] width 189 height 25
paste textarea "[DATE] 9am - 12pm"
type textarea "Booked: [DATE] 9am - 12pm. Thank you"
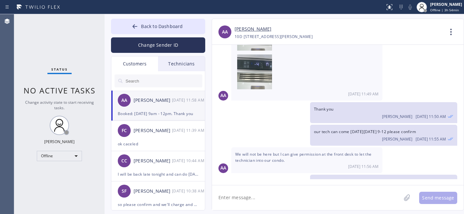
scroll to position [231, 0]
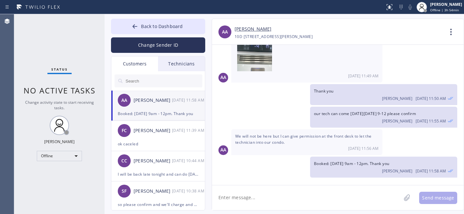
click at [285, 196] on textarea at bounding box center [306, 197] width 189 height 25
click at [153, 22] on button "Back to Dashboard" at bounding box center [158, 26] width 94 height 15
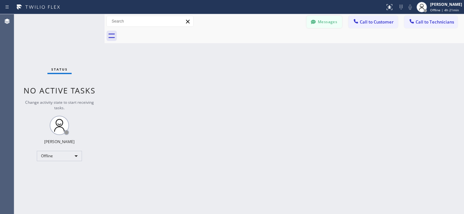
click at [333, 20] on button "Messages" at bounding box center [323, 22] width 35 height 12
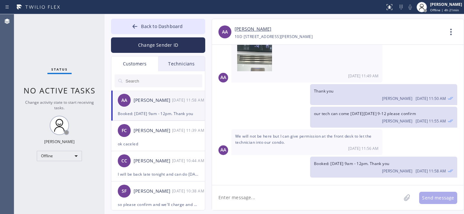
click at [142, 83] on input "text" at bounding box center [163, 80] width 77 height 13
paste input "LA7F2M"
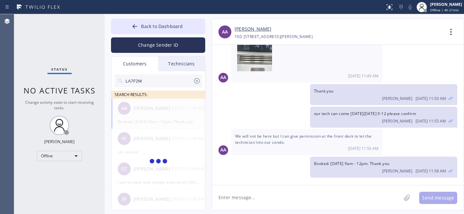
type input "LA7F2M"
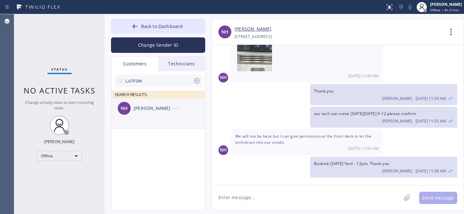
click at [143, 111] on div "[PERSON_NAME]" at bounding box center [153, 108] width 38 height 7
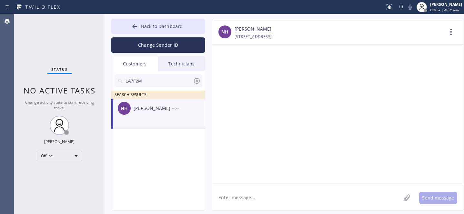
scroll to position [0, 0]
drag, startPoint x: 250, startPoint y: 190, endPoint x: 253, endPoint y: 192, distance: 3.5
click at [250, 190] on textarea at bounding box center [306, 197] width 189 height 25
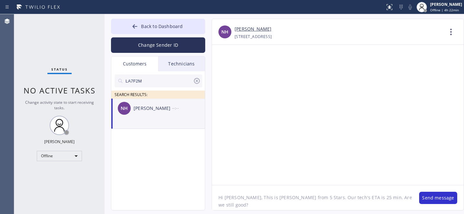
type textarea "Hi [PERSON_NAME], This is [PERSON_NAME] from 5 Stars. Our tech's ETA is 25 min.…"
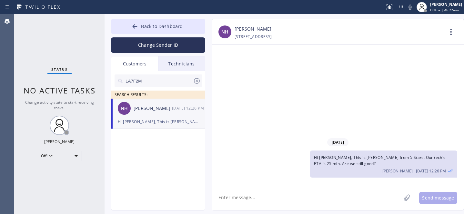
drag, startPoint x: 196, startPoint y: 82, endPoint x: 187, endPoint y: 68, distance: 16.5
click at [196, 82] on icon at bounding box center [197, 81] width 8 height 8
click at [152, 21] on button "Back to Dashboard" at bounding box center [158, 26] width 94 height 15
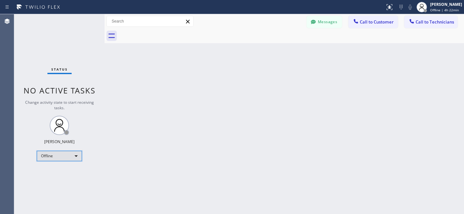
click at [57, 154] on div "Offline" at bounding box center [59, 156] width 45 height 10
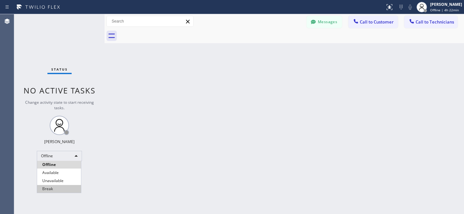
click at [54, 177] on li "Unavailable" at bounding box center [59, 181] width 44 height 8
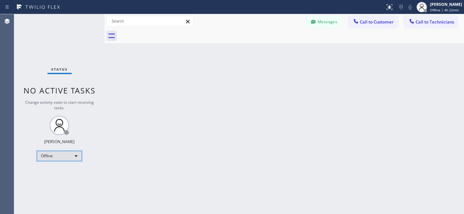
click at [54, 157] on div "Offline" at bounding box center [59, 156] width 45 height 10
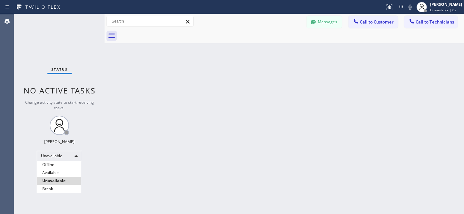
click at [56, 173] on li "Available" at bounding box center [59, 173] width 44 height 8
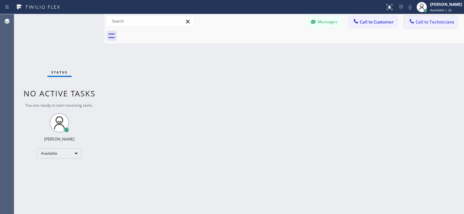
click at [427, 22] on span "Call to Technicians" at bounding box center [434, 22] width 38 height 6
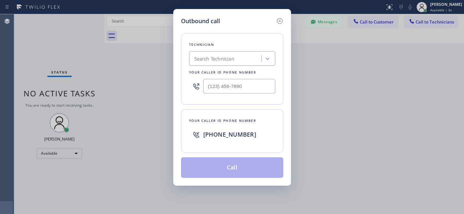
click at [279, 21] on icon at bounding box center [279, 21] width 6 height 6
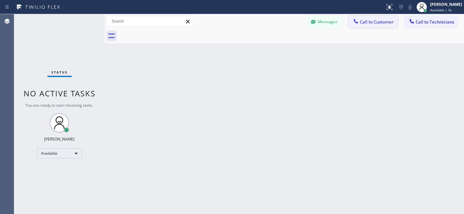
click at [361, 20] on span "Call to Customer" at bounding box center [377, 22] width 34 height 6
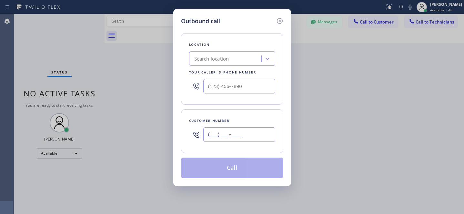
click at [237, 138] on input "(___) ___-____" at bounding box center [239, 134] width 72 height 15
paste input "949) 943-9875"
type input "[PHONE_NUMBER]"
click at [225, 50] on div "Location Search location Your caller id phone number" at bounding box center [232, 69] width 102 height 72
click at [241, 61] on div "Search location" at bounding box center [226, 58] width 70 height 11
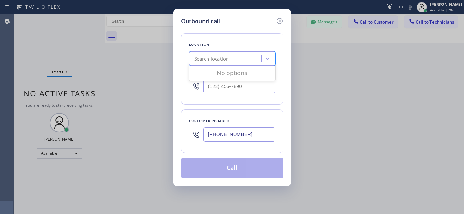
paste input "Thermador Repair Group [GEOGRAPHIC_DATA]"
type input "Thermador Repair Group [GEOGRAPHIC_DATA]"
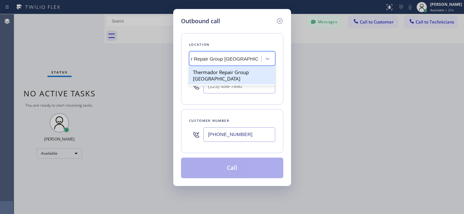
click at [226, 71] on div "Thermador Repair Group [GEOGRAPHIC_DATA]" at bounding box center [232, 75] width 86 height 18
type input "[PHONE_NUMBER]"
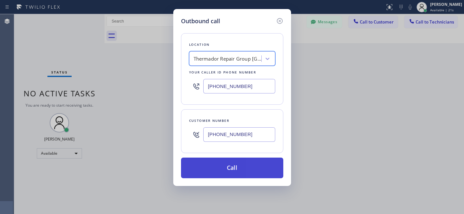
click at [254, 170] on button "Call" at bounding box center [232, 168] width 102 height 21
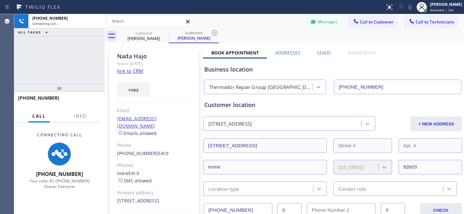
type input "[PHONE_NUMBER]"
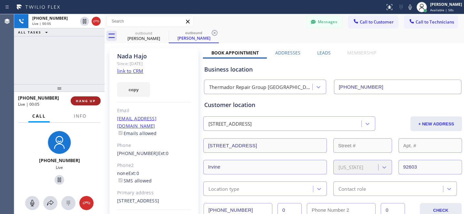
click at [84, 103] on button "HANG UP" at bounding box center [86, 100] width 30 height 9
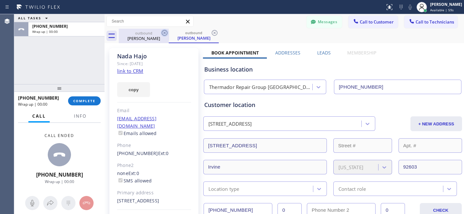
click at [163, 34] on icon at bounding box center [165, 33] width 8 height 8
click at [164, 33] on icon at bounding box center [165, 33] width 6 height 6
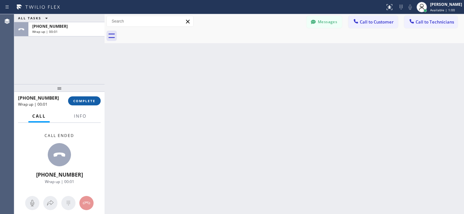
click at [88, 101] on span "COMPLETE" at bounding box center [84, 101] width 22 height 5
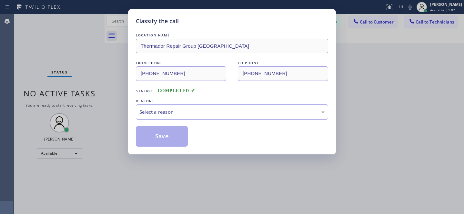
click at [213, 100] on div "REASON:" at bounding box center [232, 101] width 192 height 7
click at [204, 109] on div "Select a reason" at bounding box center [232, 111] width 192 height 15
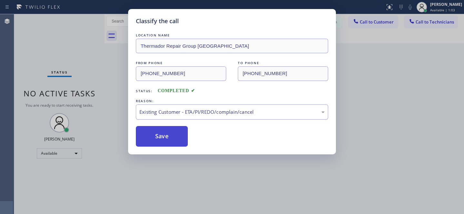
click at [173, 143] on button "Save" at bounding box center [162, 136] width 52 height 21
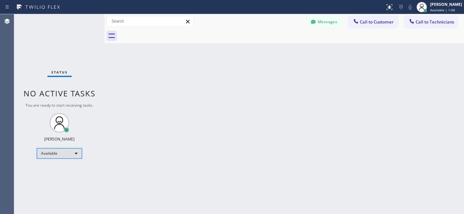
click at [51, 153] on div "Available" at bounding box center [59, 153] width 45 height 10
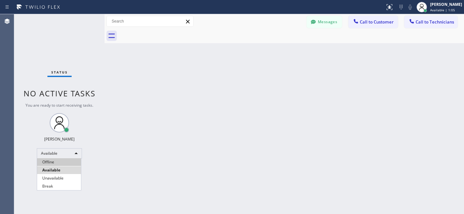
drag, startPoint x: 54, startPoint y: 160, endPoint x: 57, endPoint y: 160, distance: 3.2
click at [54, 160] on li "Offline" at bounding box center [59, 162] width 44 height 8
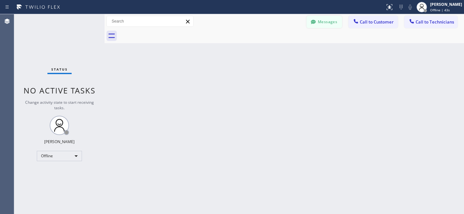
click at [326, 25] on button "Messages" at bounding box center [323, 22] width 35 height 12
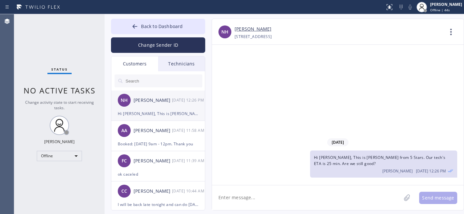
click at [160, 107] on div "NH [PERSON_NAME] [DATE] 12:26 PM" at bounding box center [158, 100] width 94 height 19
click at [294, 192] on textarea at bounding box center [306, 197] width 189 height 25
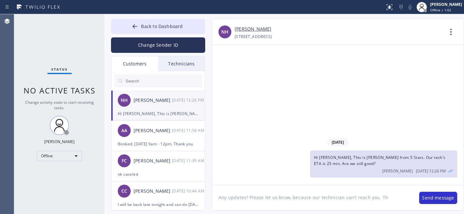
type textarea "Any updates? Please let us know, because our technician can't reach you. Thx"
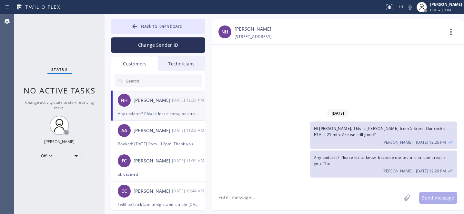
drag, startPoint x: 152, startPoint y: 21, endPoint x: 270, endPoint y: 62, distance: 124.9
click at [152, 22] on button "Back to Dashboard" at bounding box center [158, 26] width 94 height 15
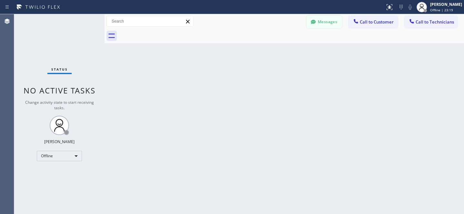
click at [313, 22] on icon at bounding box center [313, 22] width 5 height 4
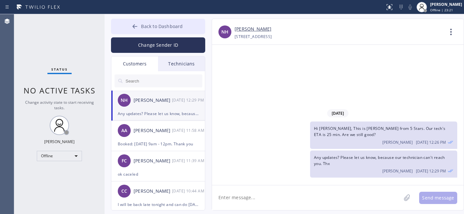
click at [160, 24] on span "Back to Dashboard" at bounding box center [162, 26] width 42 height 6
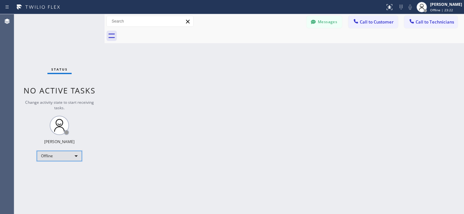
click at [50, 151] on div "Offline" at bounding box center [59, 156] width 45 height 10
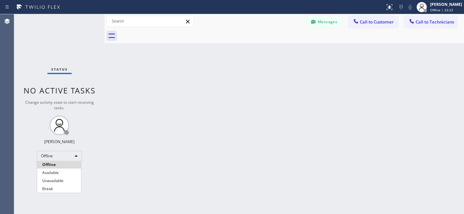
drag, startPoint x: 50, startPoint y: 171, endPoint x: 80, endPoint y: 159, distance: 32.2
click at [50, 172] on li "Available" at bounding box center [59, 173] width 44 height 8
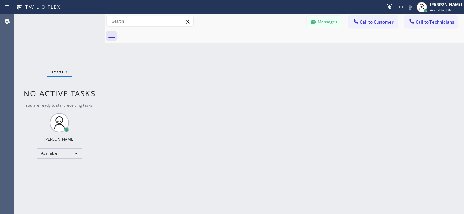
click at [317, 23] on button "Messages" at bounding box center [323, 22] width 35 height 12
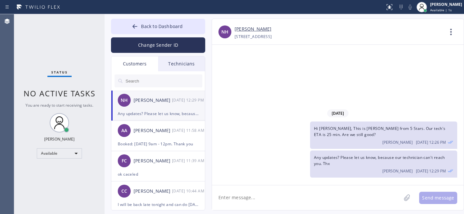
click at [156, 104] on div "[PERSON_NAME]" at bounding box center [153, 100] width 38 height 7
click at [241, 31] on link "[PERSON_NAME]" at bounding box center [252, 28] width 37 height 7
click at [137, 27] on icon at bounding box center [135, 26] width 6 height 6
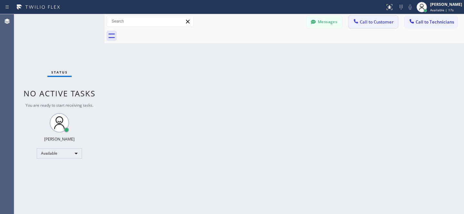
click at [378, 23] on span "Call to Customer" at bounding box center [377, 22] width 34 height 6
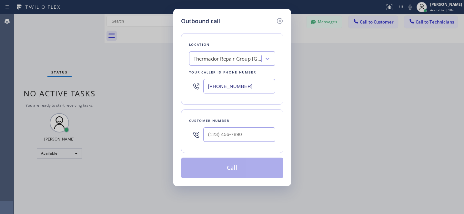
click at [232, 54] on div "Thermador Repair Group [GEOGRAPHIC_DATA]" at bounding box center [226, 58] width 70 height 11
paste input "Thermador Repair Group [GEOGRAPHIC_DATA]"
type input "Thermador Repair Group [GEOGRAPHIC_DATA]"
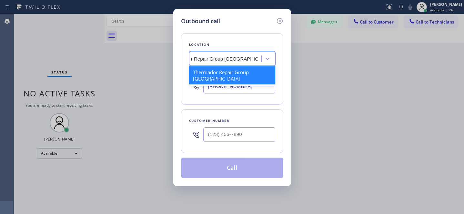
click at [219, 74] on div "Thermador Repair Group [GEOGRAPHIC_DATA]" at bounding box center [232, 75] width 86 height 18
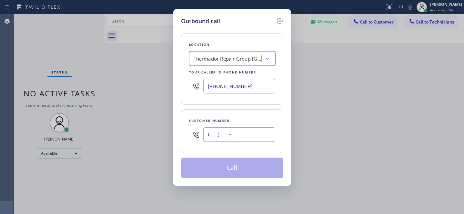
click at [238, 132] on input "(___) ___-____" at bounding box center [239, 134] width 72 height 15
paste input "949) 943-9875"
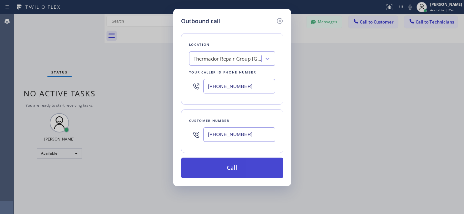
type input "[PHONE_NUMBER]"
click at [253, 171] on button "Call" at bounding box center [232, 168] width 102 height 21
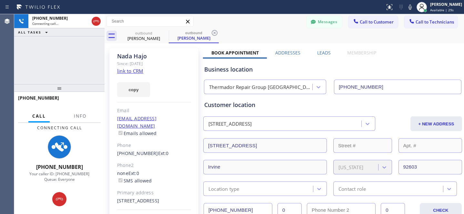
type input "[PHONE_NUMBER]"
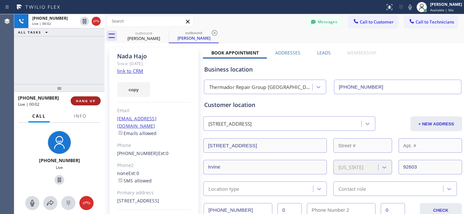
click at [85, 98] on button "HANG UP" at bounding box center [86, 100] width 30 height 9
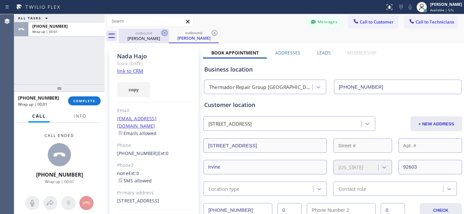
click at [163, 32] on icon at bounding box center [165, 33] width 6 height 6
click at [169, 32] on div "outbound [PERSON_NAME]" at bounding box center [194, 36] width 50 height 15
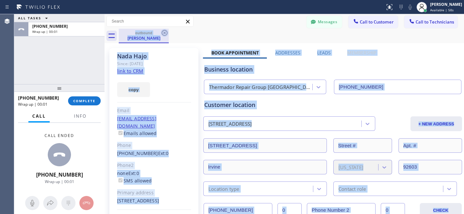
click at [164, 32] on icon at bounding box center [165, 33] width 6 height 6
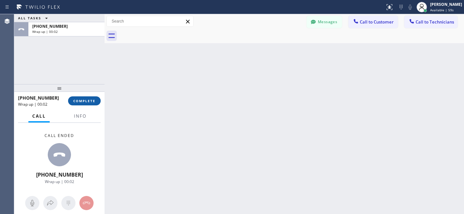
click at [90, 105] on button "COMPLETE" at bounding box center [84, 100] width 33 height 9
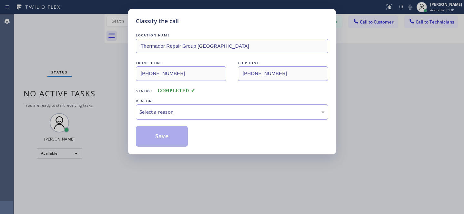
click at [180, 114] on div "Select a reason" at bounding box center [231, 111] width 185 height 7
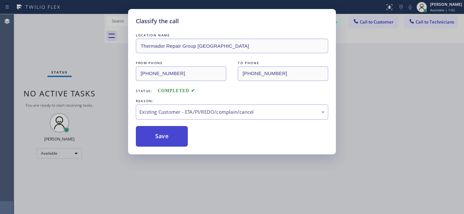
click at [172, 137] on button "Save" at bounding box center [162, 136] width 52 height 21
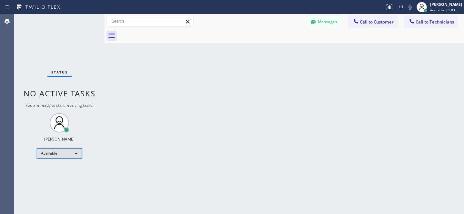
click at [46, 151] on div "Available" at bounding box center [59, 153] width 45 height 10
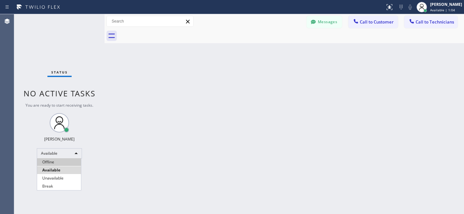
click at [57, 160] on li "Offline" at bounding box center [59, 162] width 44 height 8
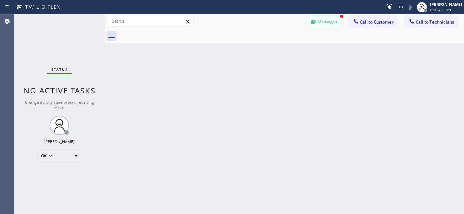
click at [332, 21] on button "Messages" at bounding box center [323, 22] width 35 height 12
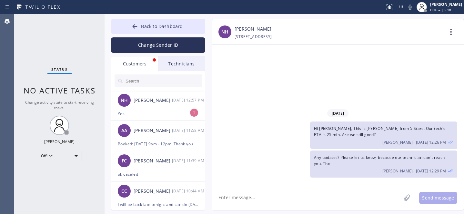
click at [156, 111] on div "Yes" at bounding box center [158, 113] width 81 height 7
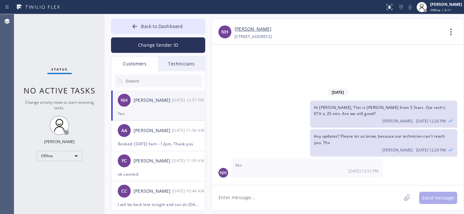
click at [278, 202] on textarea at bounding box center [306, 197] width 189 height 25
type textarea "ok"
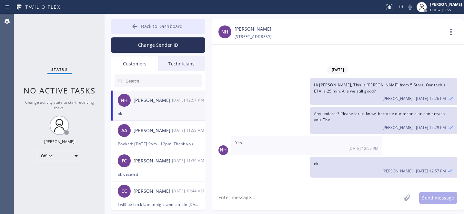
click at [144, 25] on span "Back to Dashboard" at bounding box center [162, 26] width 42 height 6
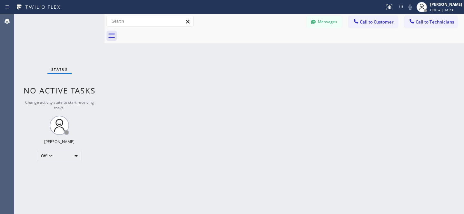
click at [320, 20] on button "Messages" at bounding box center [323, 22] width 35 height 12
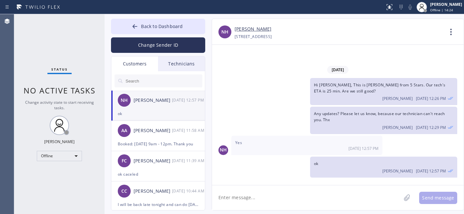
click at [152, 103] on div "[PERSON_NAME]" at bounding box center [153, 100] width 38 height 7
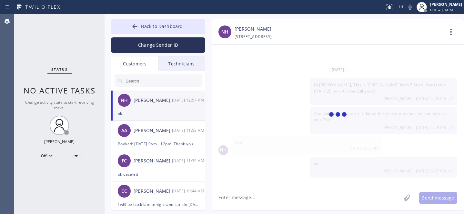
click at [257, 201] on textarea at bounding box center [306, 197] width 189 height 25
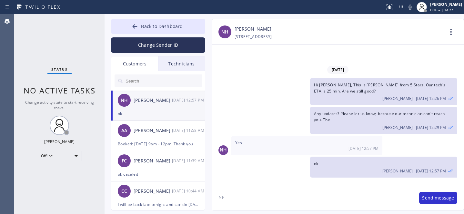
type textarea "У"
type textarea "ETA 40-45 min now"
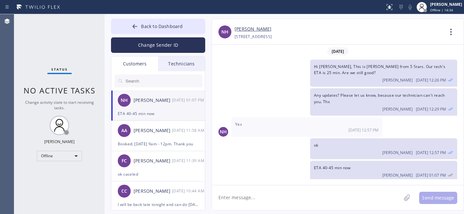
scroll to position [3, 0]
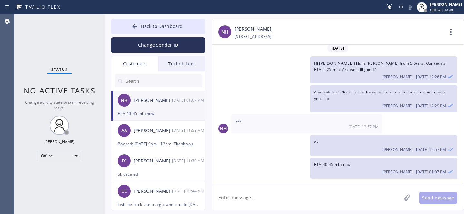
click at [285, 190] on textarea at bounding box center [306, 197] width 189 height 25
type textarea "ok?"
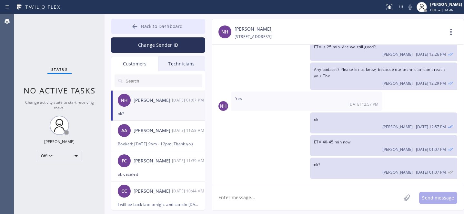
click at [160, 31] on button "Back to Dashboard" at bounding box center [158, 26] width 94 height 15
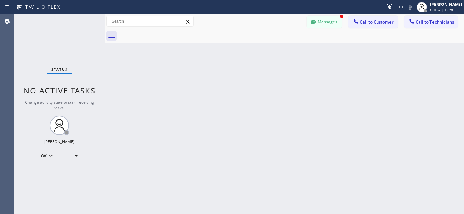
scroll to position [47, 0]
click at [320, 20] on button "Messages" at bounding box center [323, 22] width 35 height 12
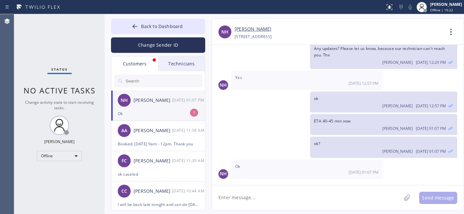
click at [143, 112] on div "Ok" at bounding box center [158, 113] width 81 height 7
click at [270, 200] on textarea at bounding box center [306, 197] width 189 height 25
type textarea "thanks"
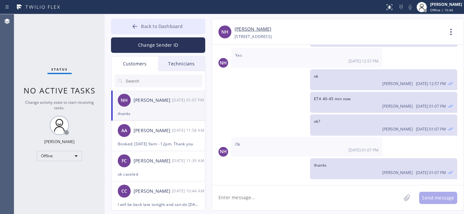
click at [140, 23] on button "Back to Dashboard" at bounding box center [158, 26] width 94 height 15
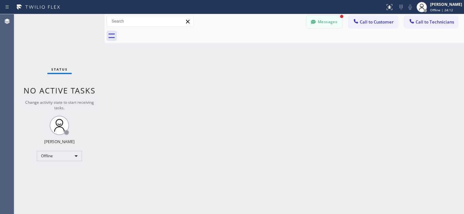
click at [332, 24] on button "Messages" at bounding box center [323, 22] width 35 height 12
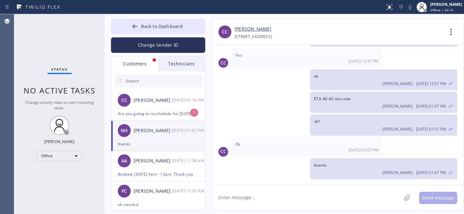
click at [145, 108] on div "CC [PERSON_NAME] [DATE] 01:16 PM" at bounding box center [158, 100] width 94 height 19
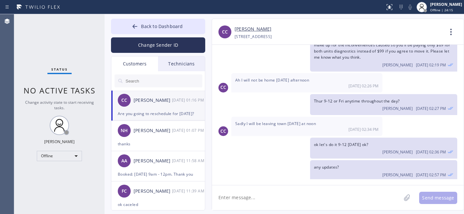
scroll to position [504, 0]
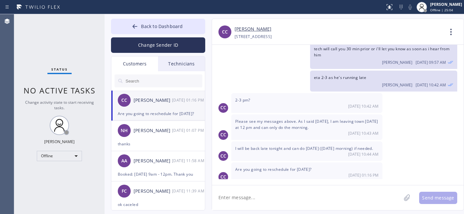
click at [313, 203] on textarea at bounding box center [306, 197] width 189 height 25
click at [297, 197] on textarea at bounding box center [306, 197] width 189 height 25
click at [148, 22] on button "Back to Dashboard" at bounding box center [158, 26] width 94 height 15
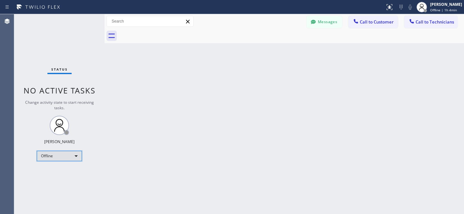
click at [63, 157] on div "Offline" at bounding box center [59, 156] width 45 height 10
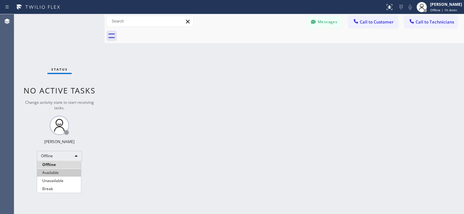
click at [54, 172] on li "Available" at bounding box center [59, 173] width 44 height 8
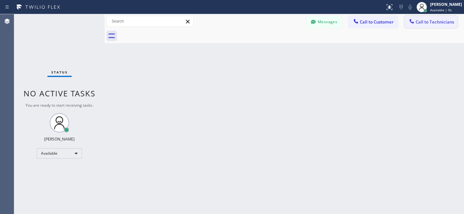
click at [418, 22] on span "Call to Technicians" at bounding box center [434, 22] width 38 height 6
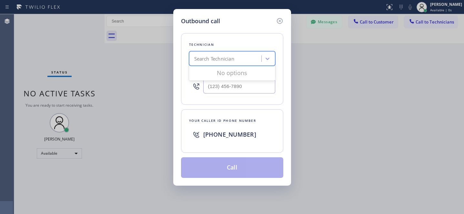
click at [233, 59] on div "Search Technician" at bounding box center [214, 58] width 40 height 7
type input "la art"
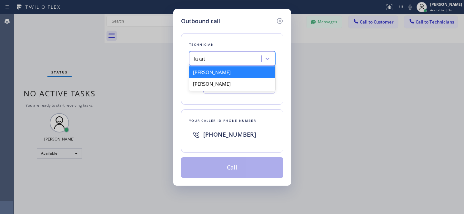
click at [205, 73] on div "[PERSON_NAME]" at bounding box center [232, 72] width 86 height 12
type input "[PHONE_NUMBER]"
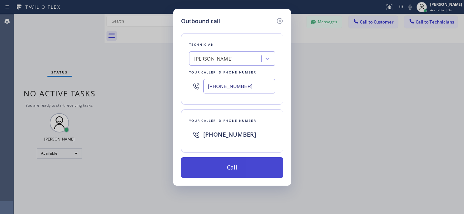
click at [237, 162] on button "Call" at bounding box center [232, 167] width 102 height 21
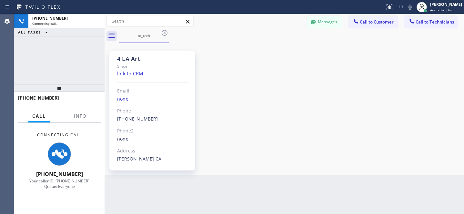
scroll to position [47, 0]
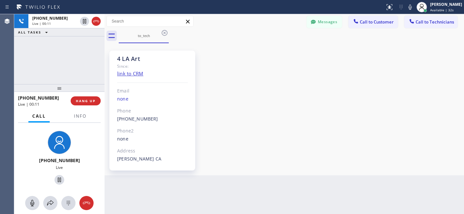
click at [272, 99] on div "4 LA Art Since: link to CRM Email none Phone [PHONE_NUMBER] Outbound call Techn…" at bounding box center [284, 109] width 356 height 129
click at [88, 202] on icon at bounding box center [87, 203] width 8 height 8
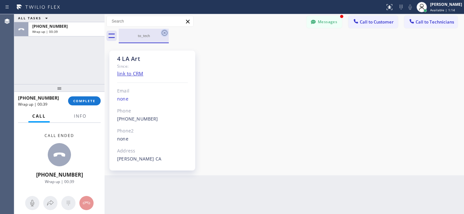
click at [163, 33] on icon at bounding box center [165, 33] width 8 height 8
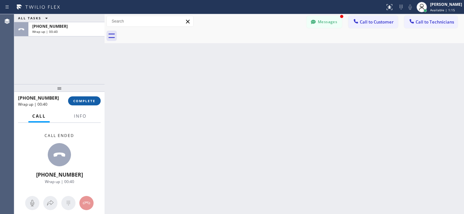
click at [83, 102] on span "COMPLETE" at bounding box center [84, 101] width 22 height 5
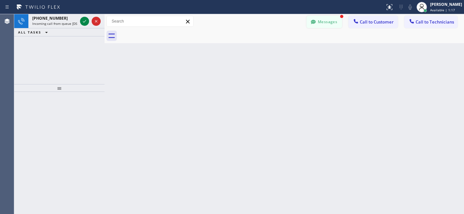
click at [322, 24] on button "Messages" at bounding box center [323, 22] width 35 height 12
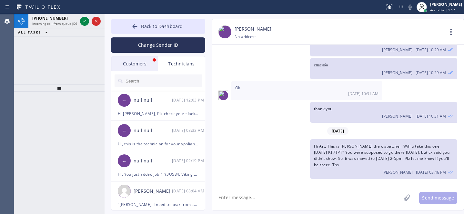
click at [135, 62] on div "Customers" at bounding box center [134, 63] width 47 height 15
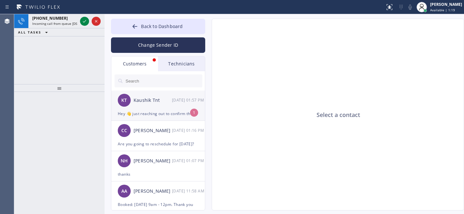
click at [155, 110] on div "Hey 👋 just reaching out to confirm the washer/dryer appointment [DATE] for [STR…" at bounding box center [158, 113] width 81 height 7
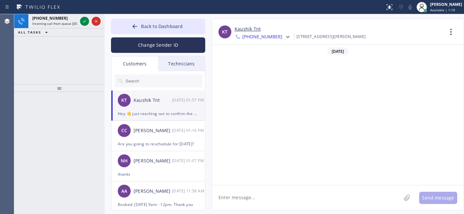
scroll to position [646, 0]
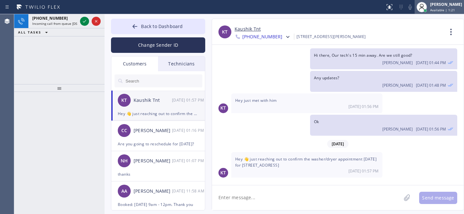
click at [431, 10] on span "Available | 1:21" at bounding box center [442, 10] width 25 height 5
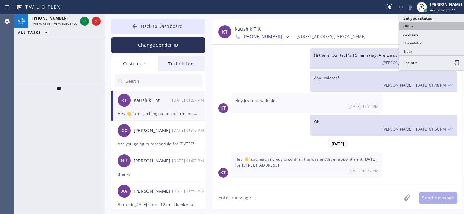
click at [406, 28] on button "Offline" at bounding box center [431, 26] width 64 height 8
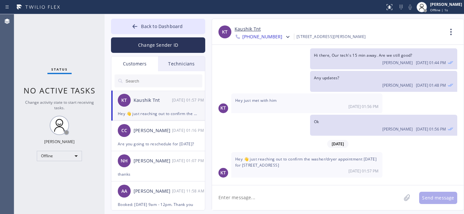
click at [246, 30] on link "Kaushik Tnt" at bounding box center [247, 28] width 26 height 7
click at [137, 29] on icon at bounding box center [135, 26] width 6 height 6
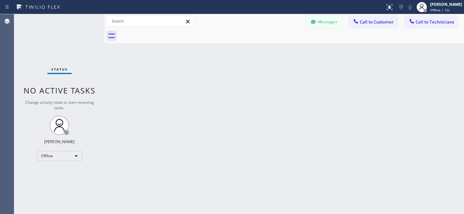
click at [323, 20] on button "Messages" at bounding box center [323, 22] width 35 height 12
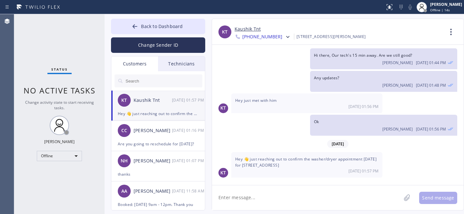
click at [157, 105] on div "[PERSON_NAME] Tnt [DATE] 01:57 PM" at bounding box center [158, 100] width 94 height 19
click at [281, 200] on textarea at bounding box center [306, 197] width 189 height 25
type textarea "[DATE]?"
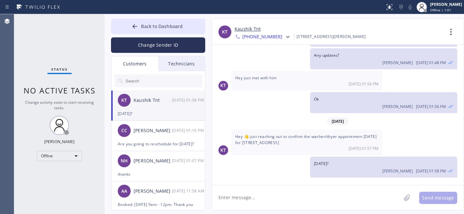
click at [272, 199] on textarea at bounding box center [306, 197] width 189 height 25
type textarea "Let me ask tech not sure that's possible hold on please"
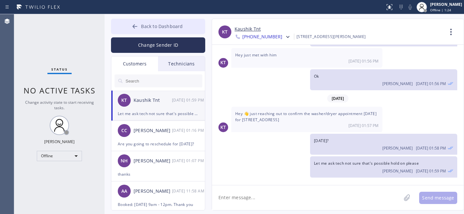
click at [139, 24] on button "Back to Dashboard" at bounding box center [158, 26] width 94 height 15
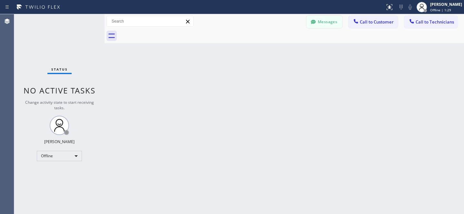
click at [314, 24] on icon at bounding box center [313, 22] width 6 height 6
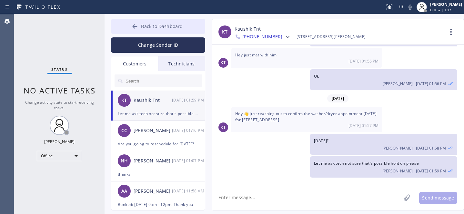
click at [145, 25] on span "Back to Dashboard" at bounding box center [162, 26] width 42 height 6
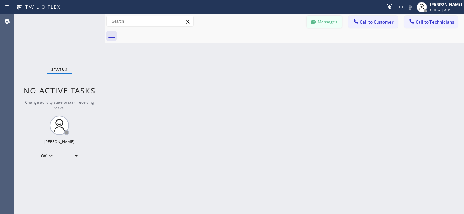
click at [319, 23] on button "Messages" at bounding box center [323, 22] width 35 height 12
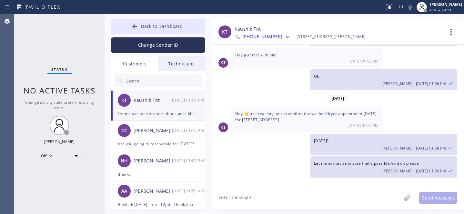
click at [274, 200] on textarea at bounding box center [306, 197] width 189 height 25
type textarea "tech will come in 45 min"
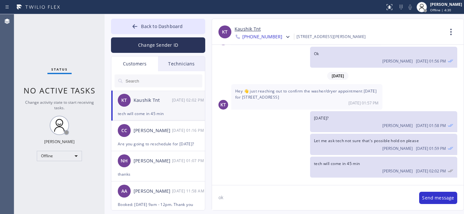
type textarea "ok?"
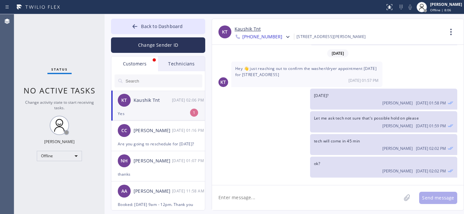
scroll to position [757, 0]
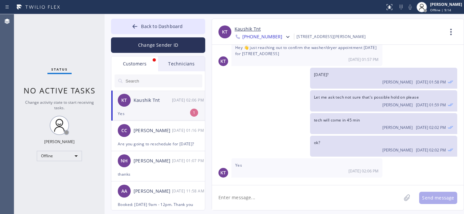
click at [158, 111] on div "Yes" at bounding box center [158, 113] width 81 height 7
click at [261, 191] on textarea at bounding box center [306, 197] width 189 height 25
click at [156, 110] on div "Yes" at bounding box center [158, 113] width 81 height 7
click at [266, 197] on textarea at bounding box center [306, 197] width 189 height 25
type textarea "Good"
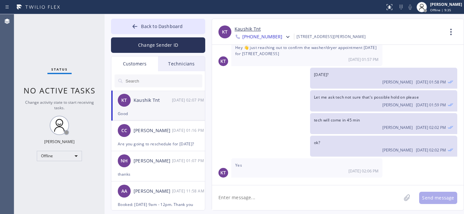
scroll to position [779, 0]
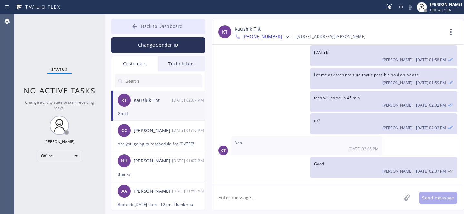
click at [144, 23] on button "Back to Dashboard" at bounding box center [158, 26] width 94 height 15
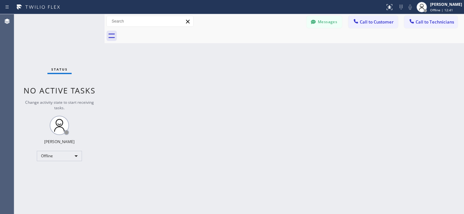
scroll to position [779, 0]
click at [332, 17] on button "Messages" at bounding box center [323, 22] width 35 height 12
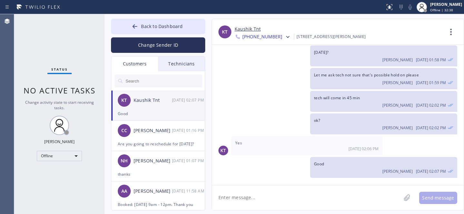
drag, startPoint x: 150, startPoint y: 83, endPoint x: 165, endPoint y: 83, distance: 15.2
click at [151, 83] on input "text" at bounding box center [163, 80] width 77 height 13
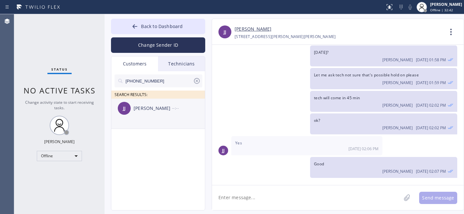
click at [147, 113] on div "JJ Jaime Jaime Caceres --:--" at bounding box center [158, 108] width 94 height 19
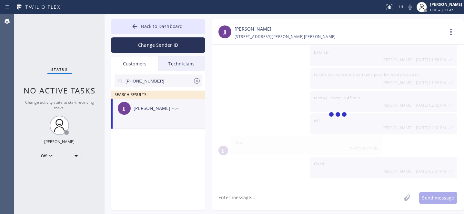
scroll to position [13, 0]
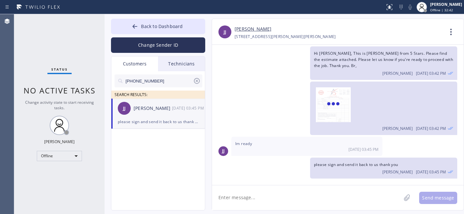
click at [276, 192] on textarea at bounding box center [306, 197] width 189 height 25
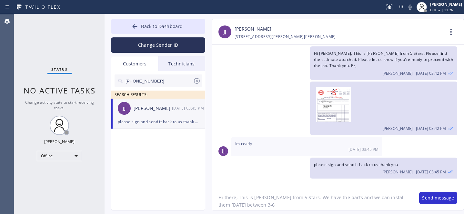
click at [284, 203] on textarea "Hi there, This is Daniel from 5 Stars. We have the parts and we can install the…" at bounding box center [312, 197] width 201 height 25
type textarea "Hi there, This is Daniel from 5 Stars. We have the parts and we can install the…"
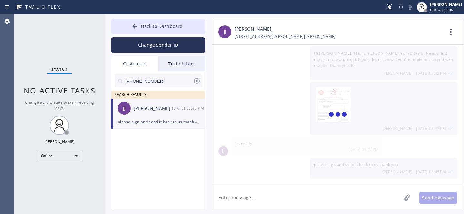
scroll to position [57, 0]
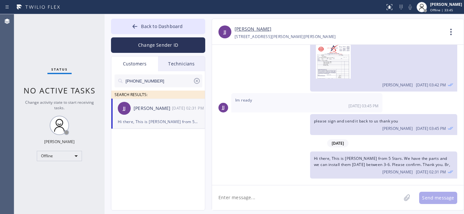
click at [197, 80] on icon at bounding box center [197, 81] width 8 height 8
click at [157, 21] on button "Back to Dashboard" at bounding box center [158, 26] width 94 height 15
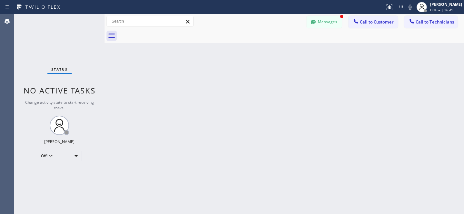
scroll to position [77, 0]
drag, startPoint x: 331, startPoint y: 25, endPoint x: 153, endPoint y: 142, distance: 212.4
click at [331, 25] on button "Messages" at bounding box center [323, 22] width 35 height 12
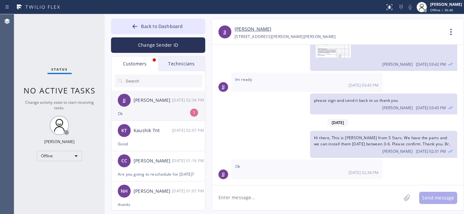
click at [147, 116] on div "Ok" at bounding box center [158, 113] width 81 height 7
click at [303, 196] on textarea at bounding box center [306, 197] width 189 height 25
paste textarea "08/14/2025 3pm - 6pm"
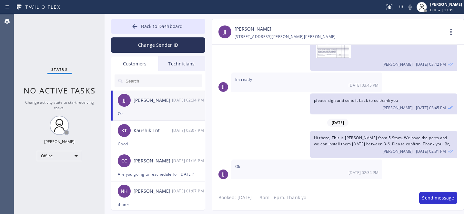
type textarea "Booked: 08/14/2025 3pm - 6pm. Thank you"
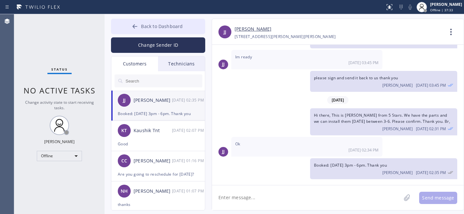
click at [139, 22] on button "Back to Dashboard" at bounding box center [158, 26] width 94 height 15
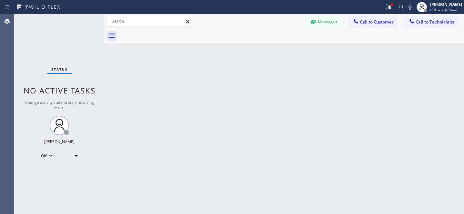
drag, startPoint x: 283, startPoint y: 136, endPoint x: 283, endPoint y: 132, distance: 4.2
click at [283, 136] on div "Back to Dashboard Change Sender ID Customers Technicians JJ Jaime Jaime Caceres…" at bounding box center [283, 114] width 359 height 200
